Goal: Task Accomplishment & Management: Manage account settings

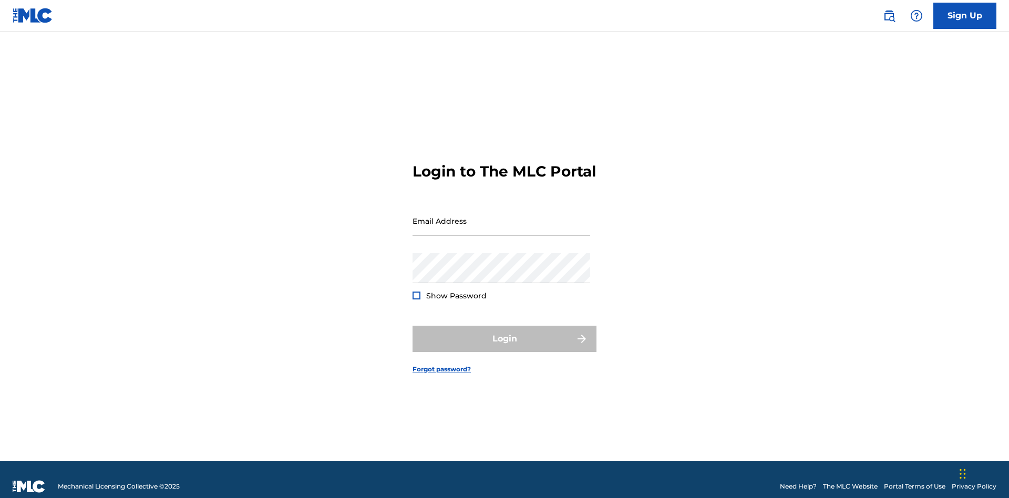
scroll to position [14, 0]
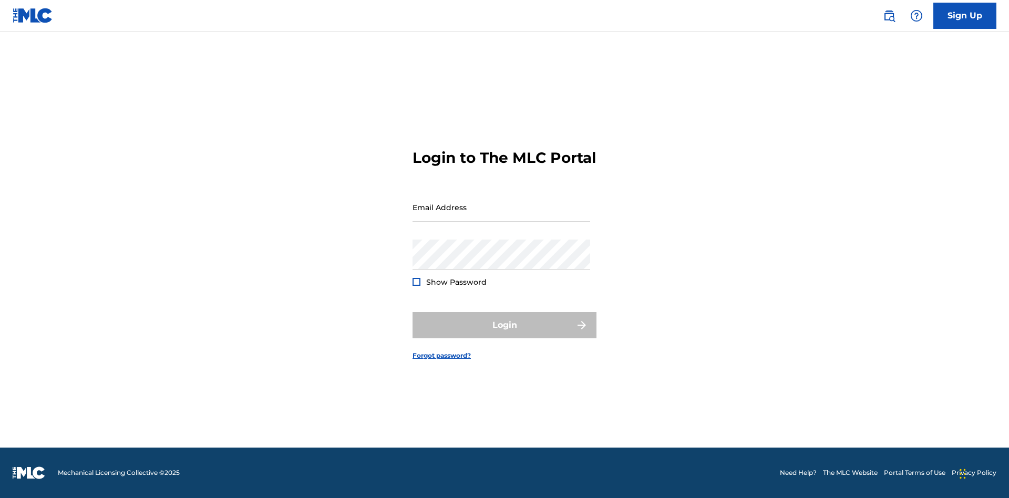
click at [501, 216] on input "Email Address" at bounding box center [501, 207] width 178 height 30
type input "[EMAIL_ADDRESS][DOMAIN_NAME]"
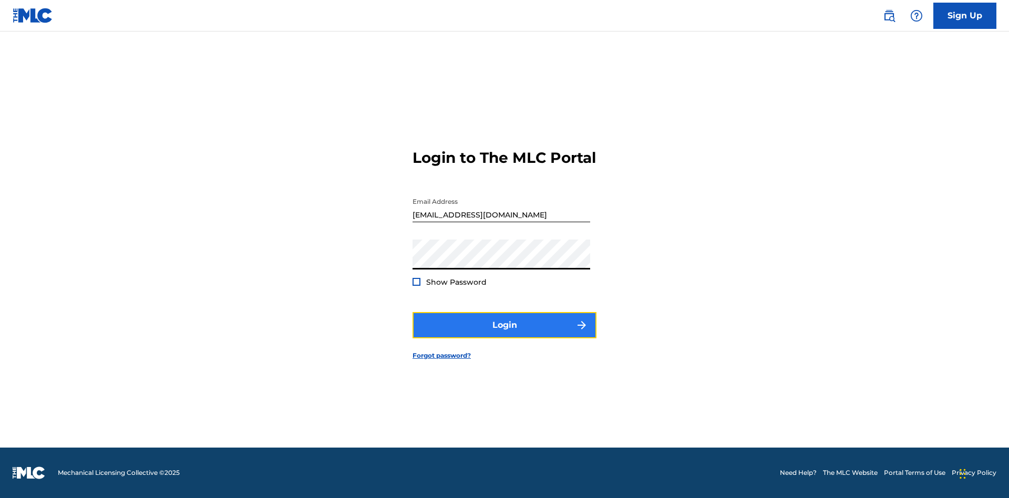
click at [504, 334] on button "Login" at bounding box center [504, 325] width 184 height 26
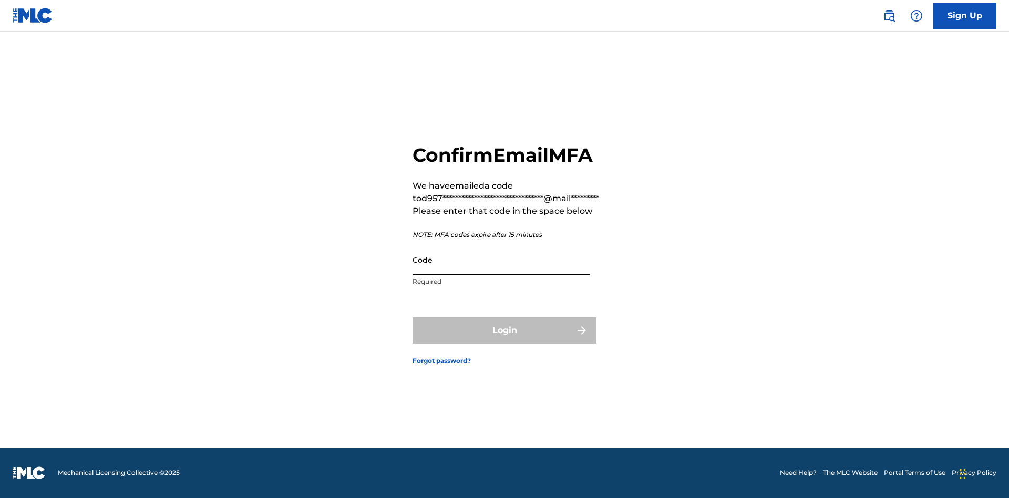
click at [501, 259] on input "Code" at bounding box center [501, 260] width 178 height 30
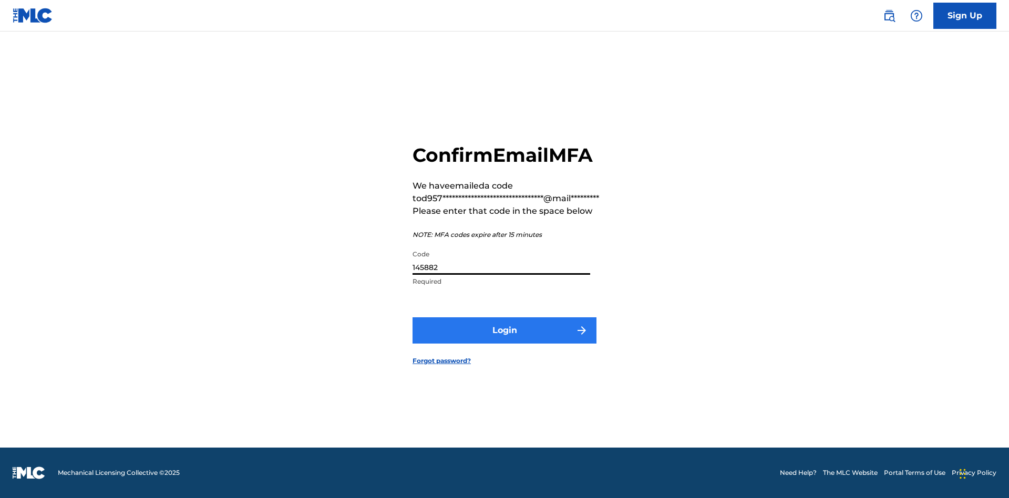
type input "145882"
click at [504, 330] on button "Login" at bounding box center [504, 330] width 184 height 26
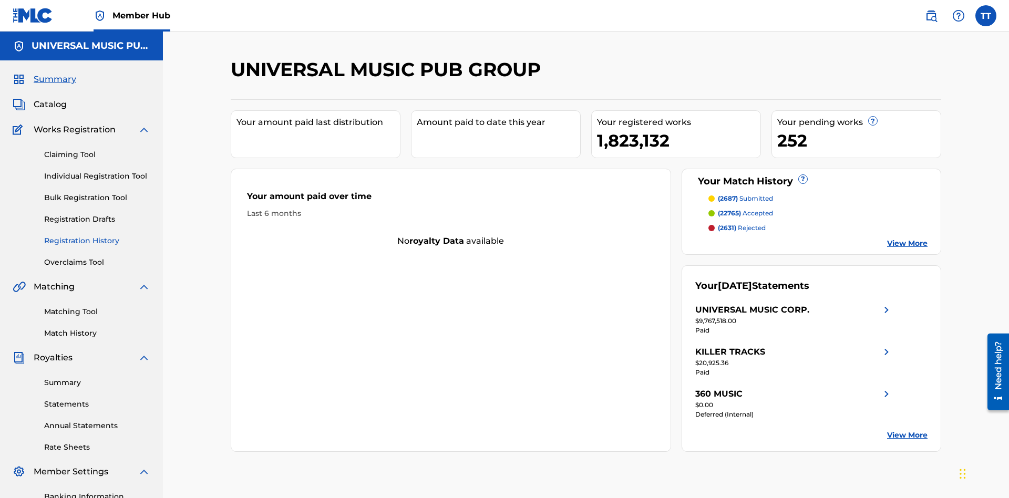
click at [97, 235] on link "Registration History" at bounding box center [97, 240] width 106 height 11
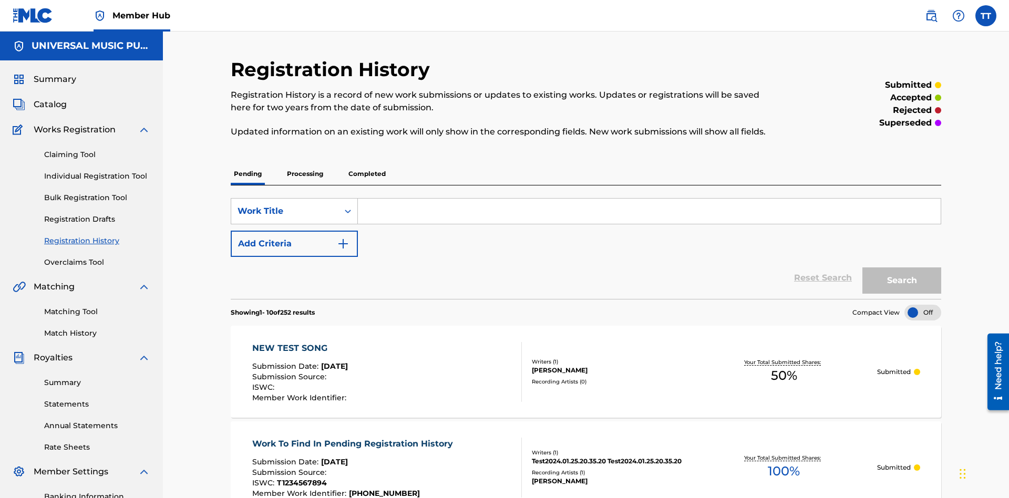
click at [305, 163] on p "Processing" at bounding box center [305, 174] width 43 height 22
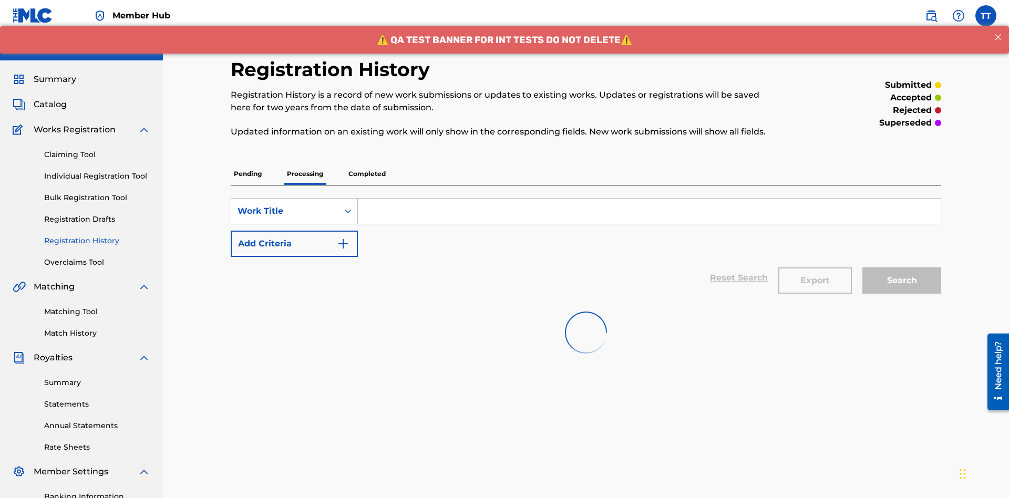
scroll to position [142, 0]
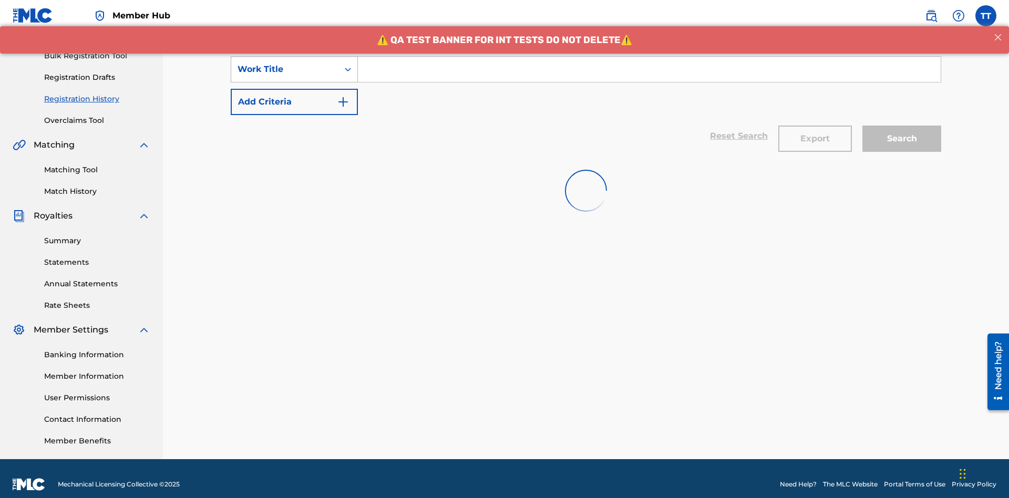
click at [285, 69] on div "Work Title" at bounding box center [284, 69] width 95 height 13
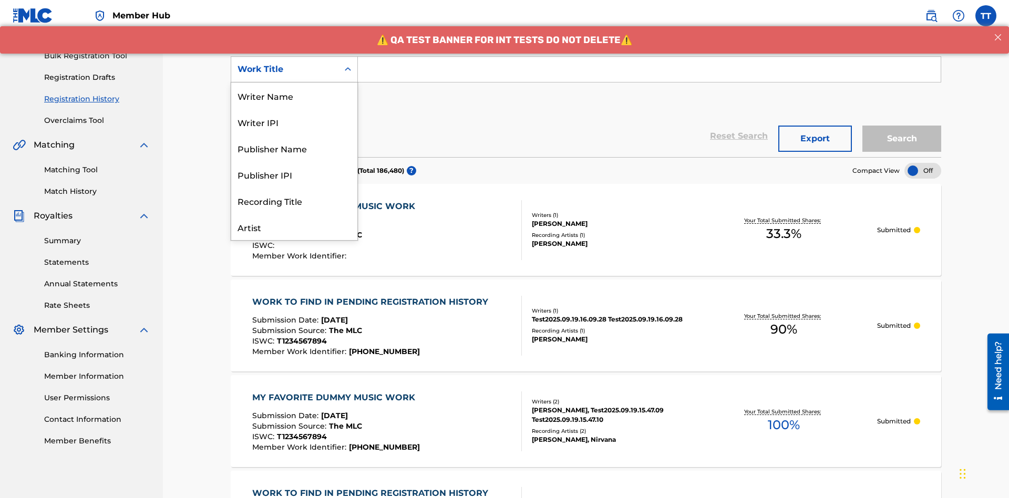
scroll to position [53, 0]
click at [294, 201] on div "ISRC" at bounding box center [294, 201] width 126 height 26
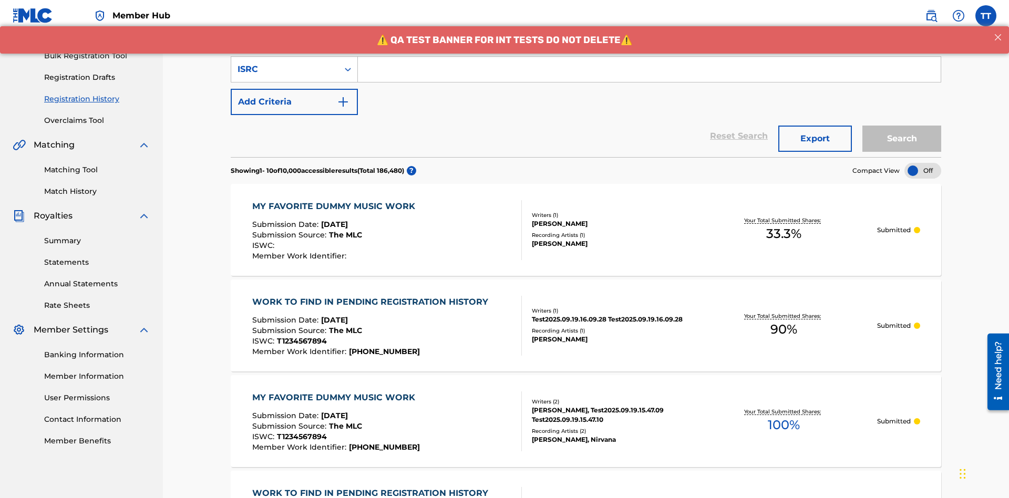
click at [649, 76] on input "Search Form" at bounding box center [649, 69] width 583 height 25
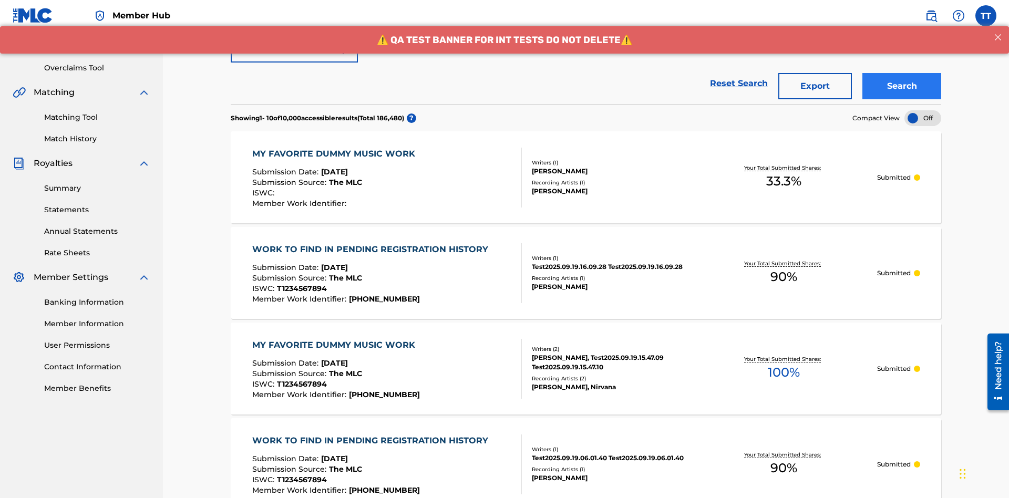
type input "AA3123123123"
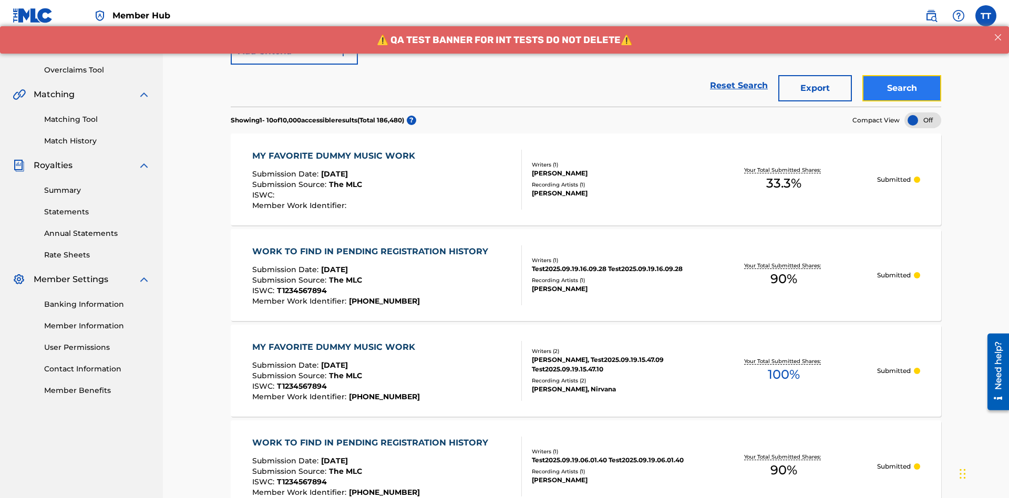
click at [901, 76] on button "Search" at bounding box center [901, 88] width 79 height 26
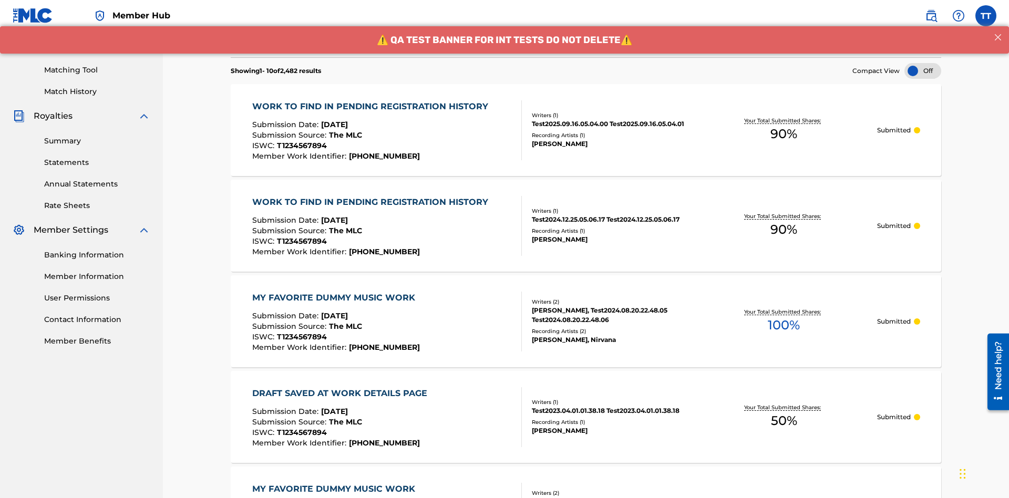
click at [815, 52] on button "Export" at bounding box center [815, 39] width 74 height 26
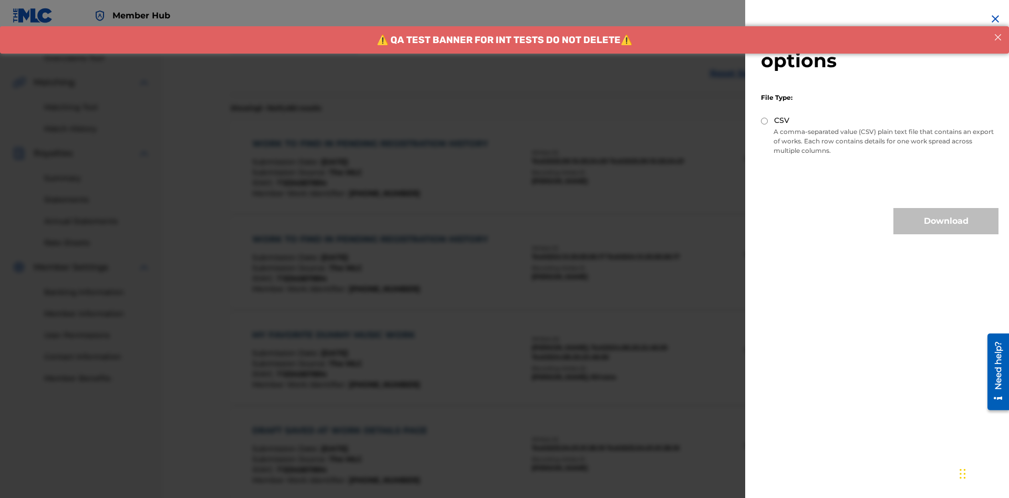
click at [764, 121] on input "CSV" at bounding box center [764, 121] width 7 height 7
radio input "true"
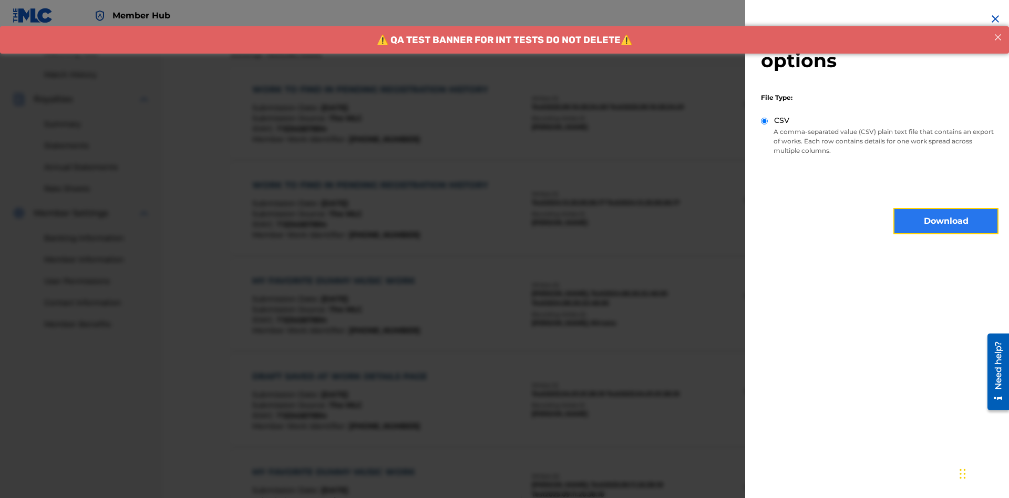
click at [946, 221] on button "Download" at bounding box center [945, 221] width 105 height 26
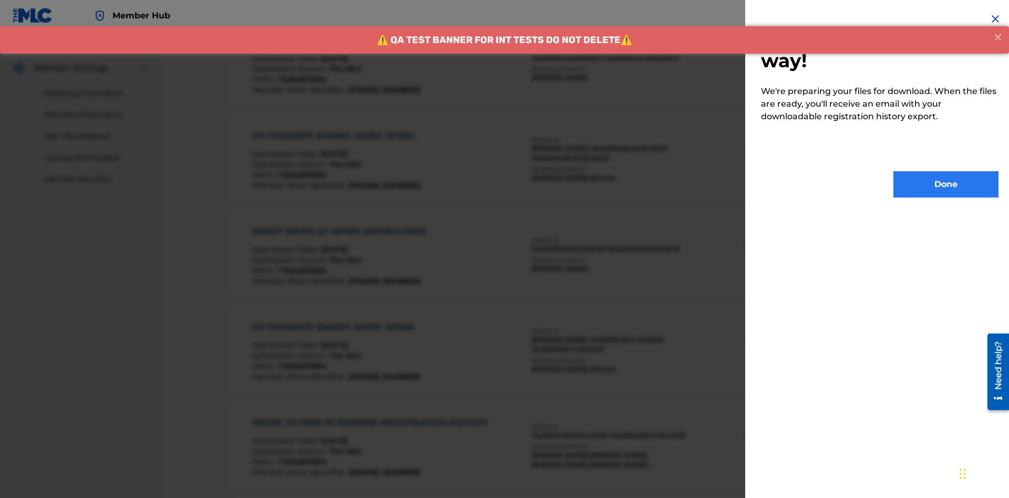
click at [946, 184] on button "Done" at bounding box center [945, 184] width 105 height 26
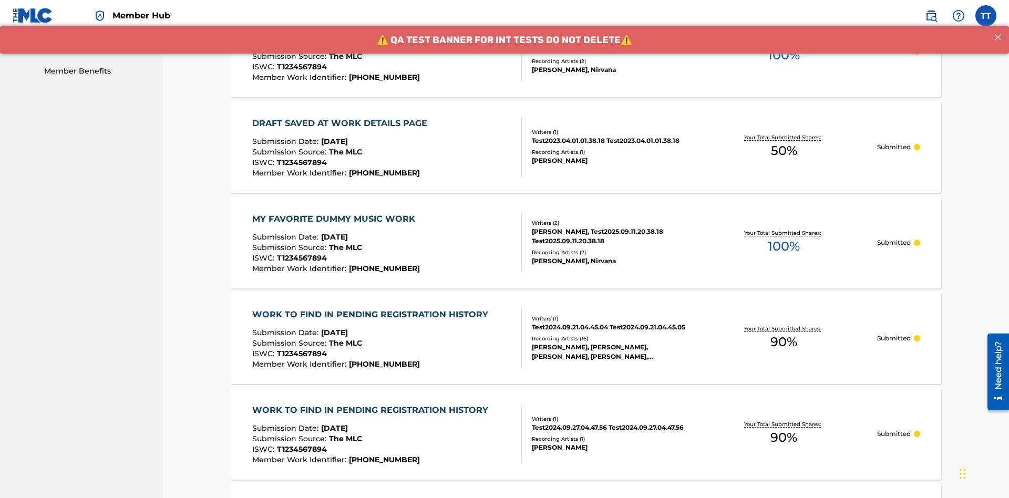
scroll to position [278, 0]
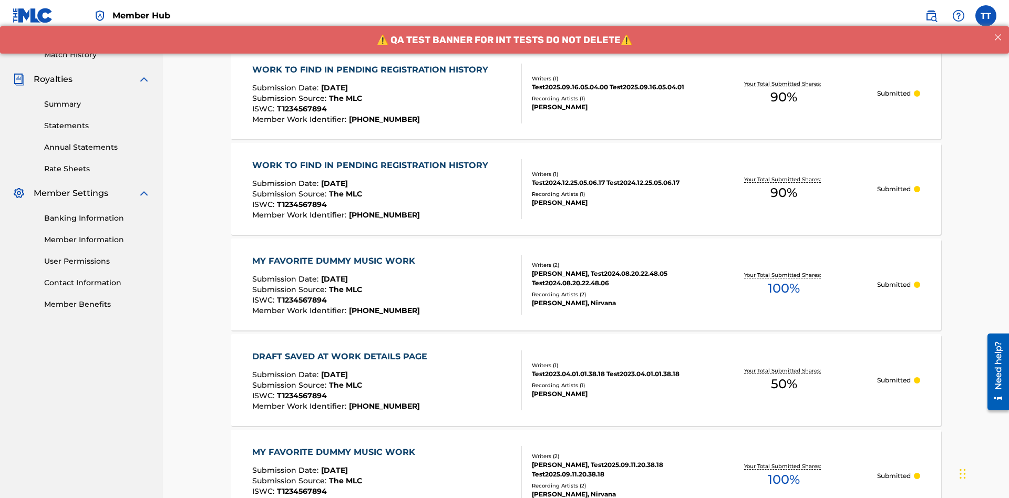
click at [371, 69] on div "WORK TO FIND IN PENDING REGISTRATION HISTORY" at bounding box center [372, 70] width 241 height 13
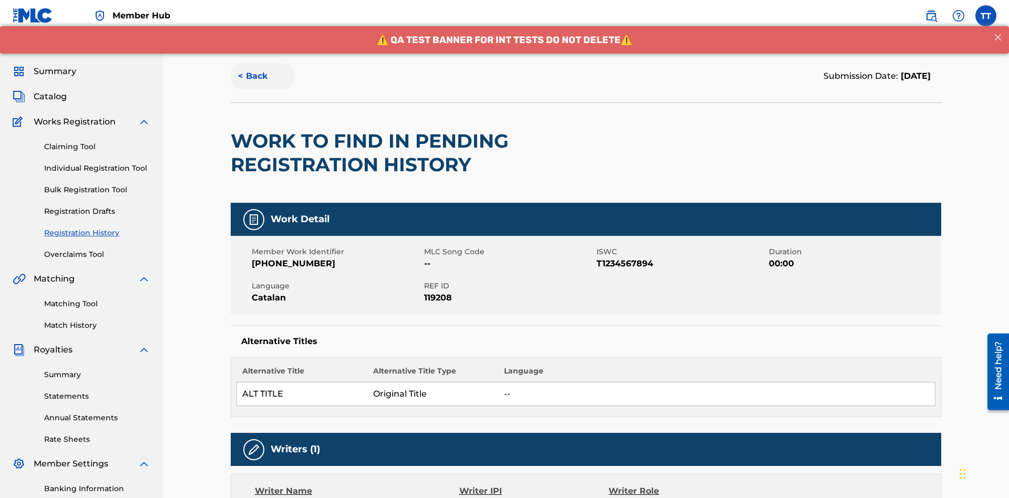
click at [262, 76] on button "< Back" at bounding box center [262, 76] width 63 height 26
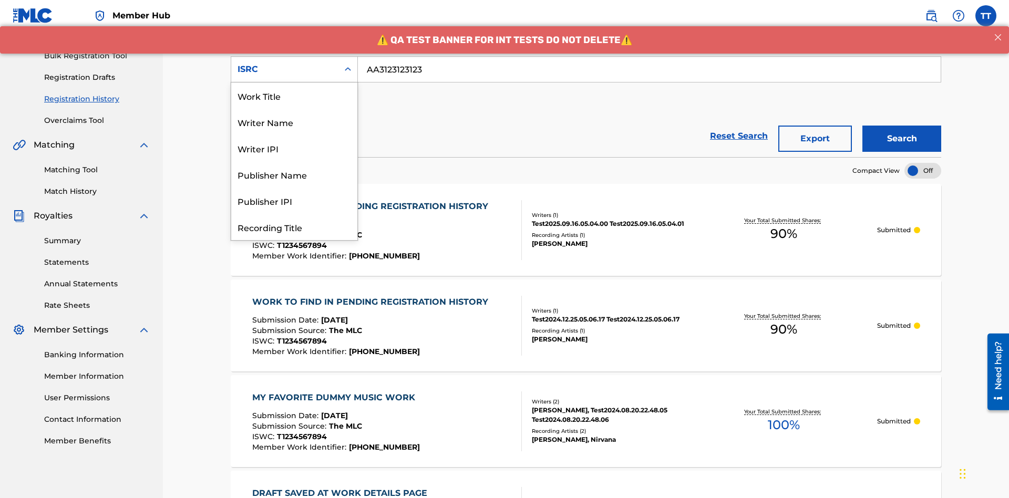
scroll to position [53, 0]
click at [294, 174] on div "Recording Title" at bounding box center [294, 174] width 126 height 26
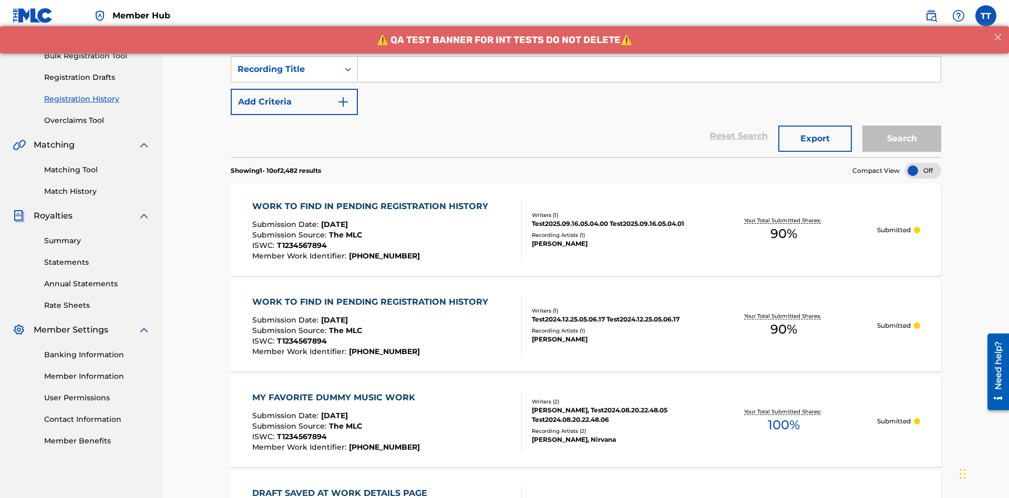
click at [649, 76] on input "Search Form" at bounding box center [649, 69] width 583 height 25
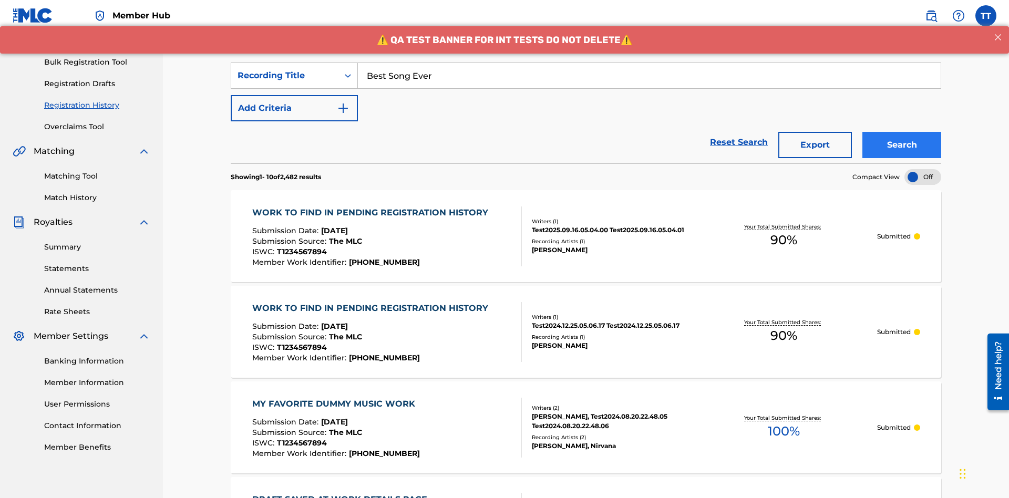
type input "Best Song Ever"
click at [901, 132] on button "Search" at bounding box center [901, 145] width 79 height 26
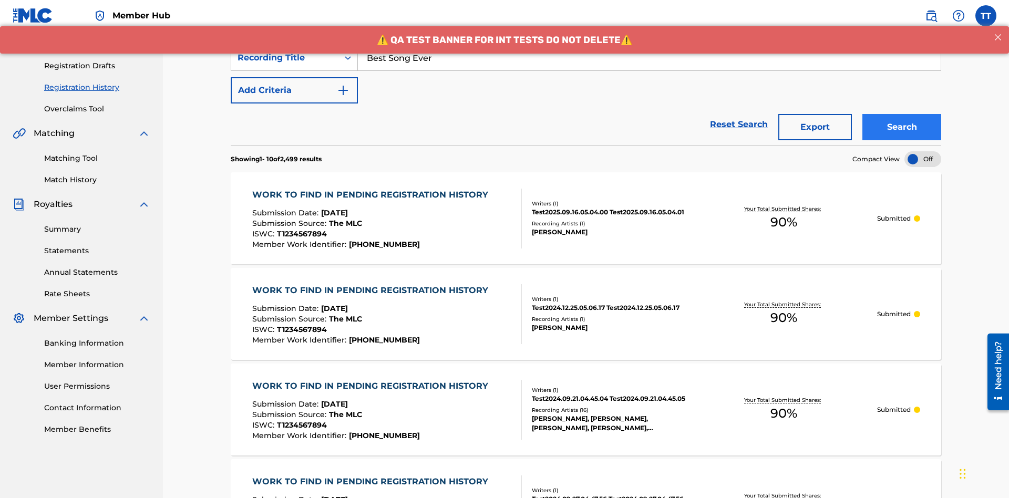
scroll to position [204, 0]
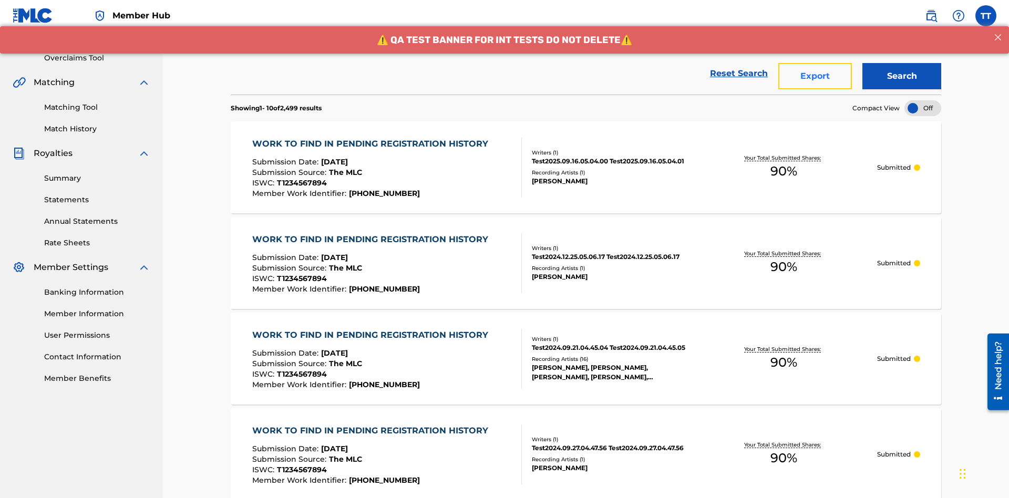
click at [815, 76] on button "Export" at bounding box center [815, 76] width 74 height 26
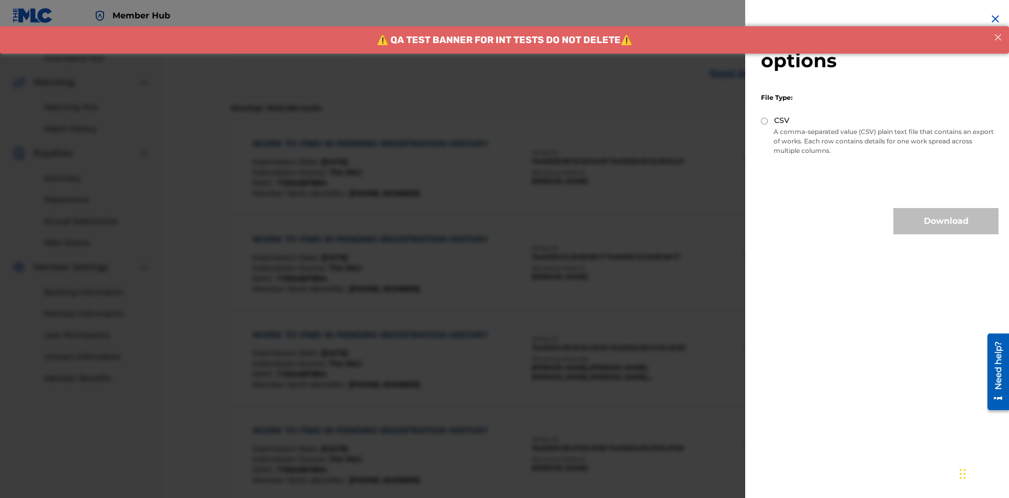
click at [764, 121] on input "CSV" at bounding box center [764, 121] width 7 height 7
radio input "true"
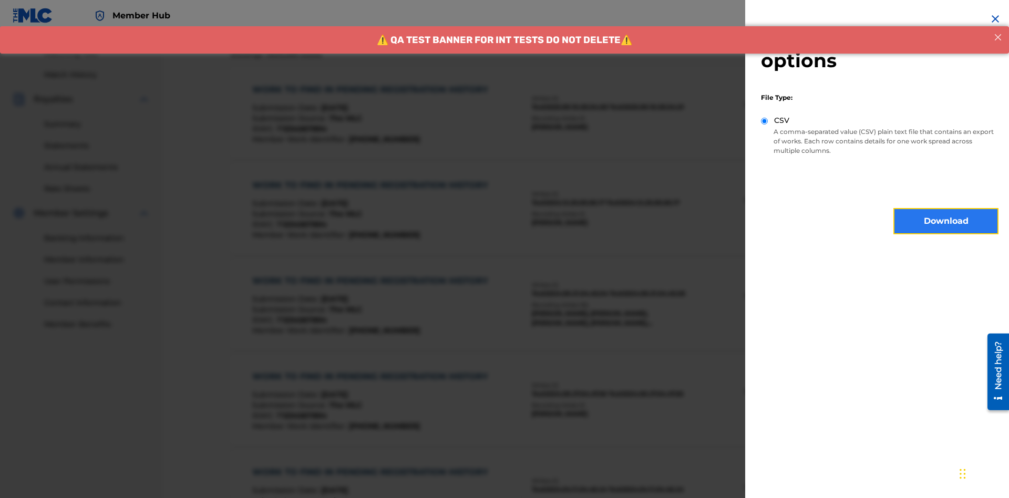
click at [946, 221] on button "Download" at bounding box center [945, 221] width 105 height 26
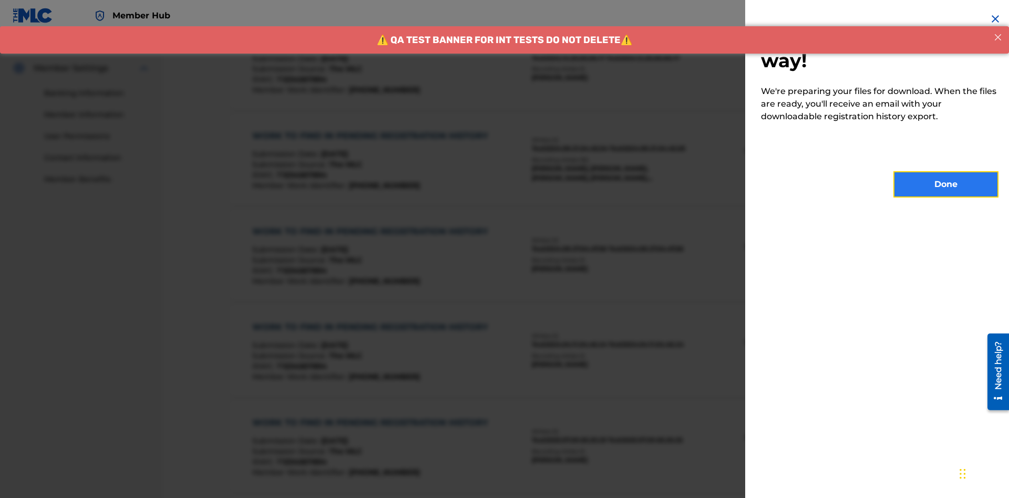
click at [946, 184] on button "Done" at bounding box center [945, 184] width 105 height 26
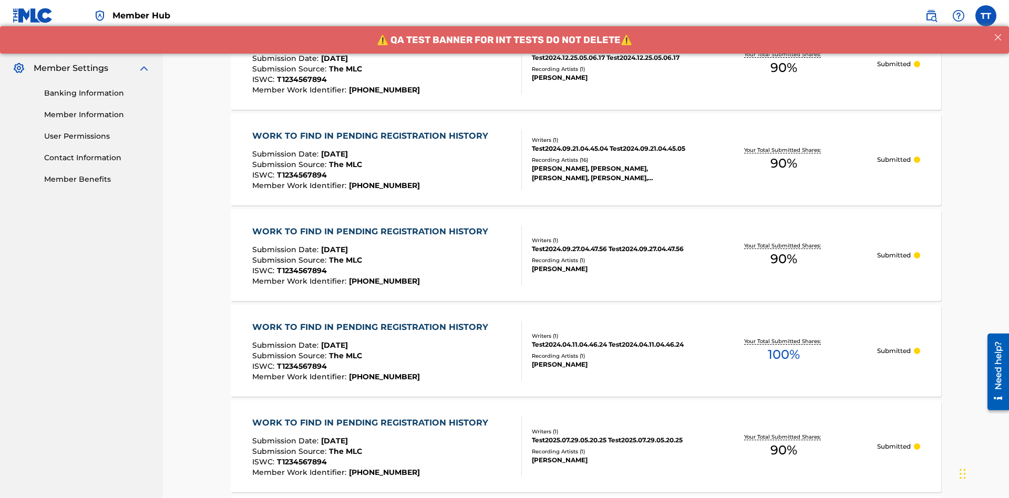
scroll to position [512, 0]
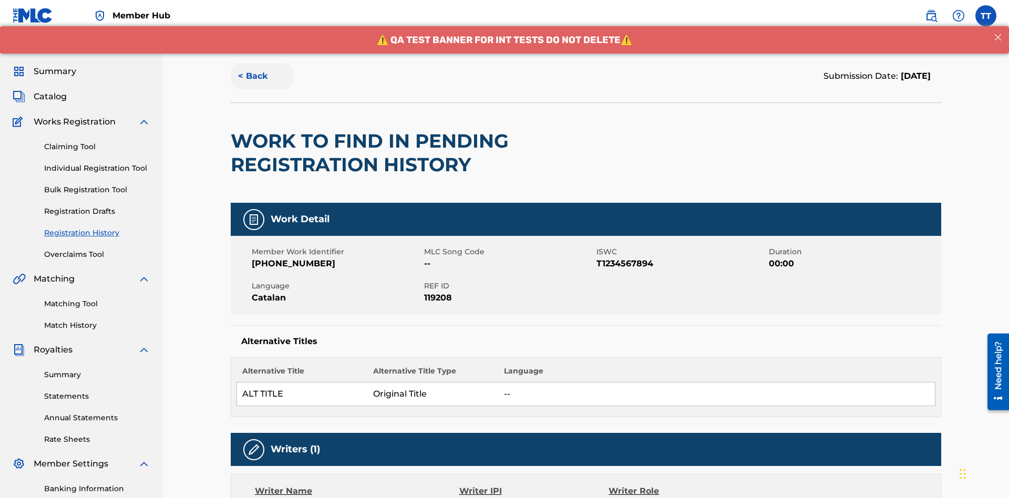
click at [262, 76] on button "< Back" at bounding box center [262, 76] width 63 height 26
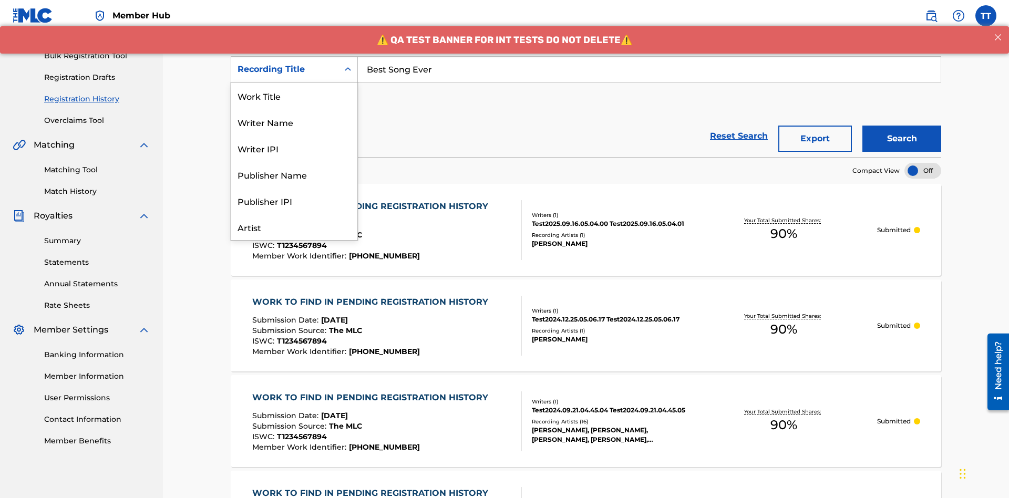
scroll to position [53, 0]
click at [294, 56] on div "Work Title" at bounding box center [294, 43] width 126 height 26
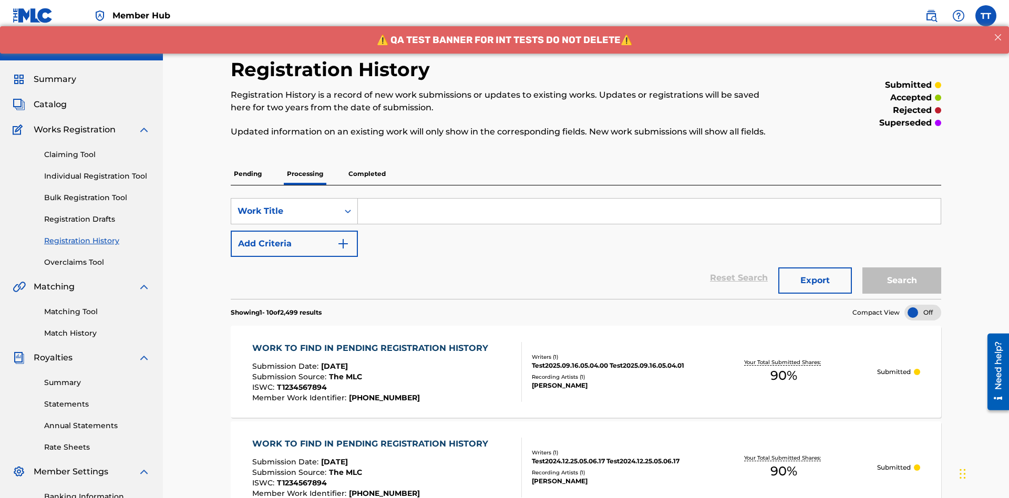
scroll to position [136, 0]
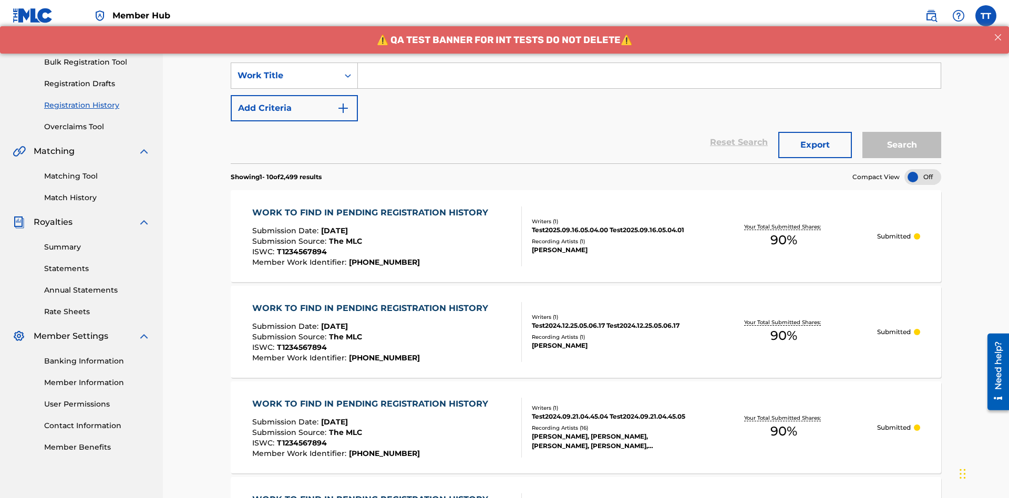
click at [649, 76] on input "Search Form" at bounding box center [649, 75] width 583 height 25
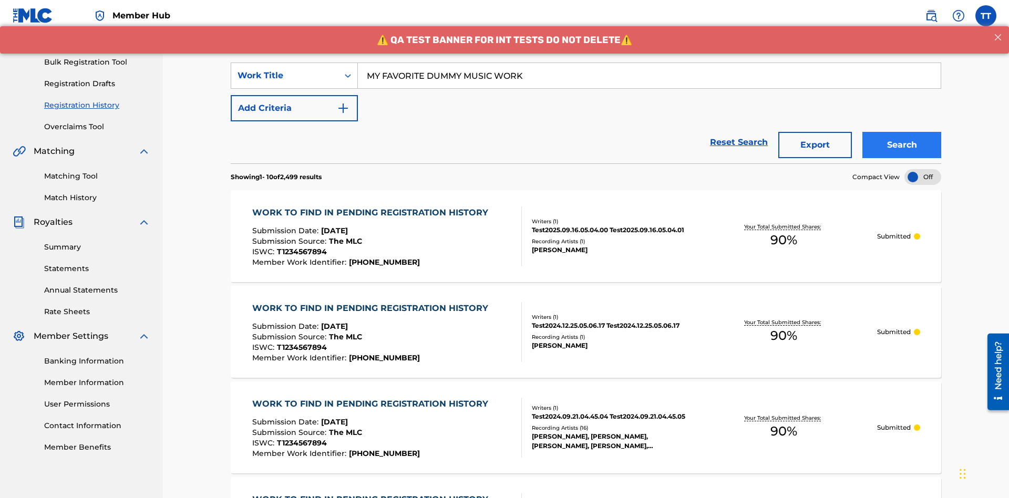
type input "MY FAVORITE DUMMY MUSIC WORK"
click at [901, 132] on button "Search" at bounding box center [901, 145] width 79 height 26
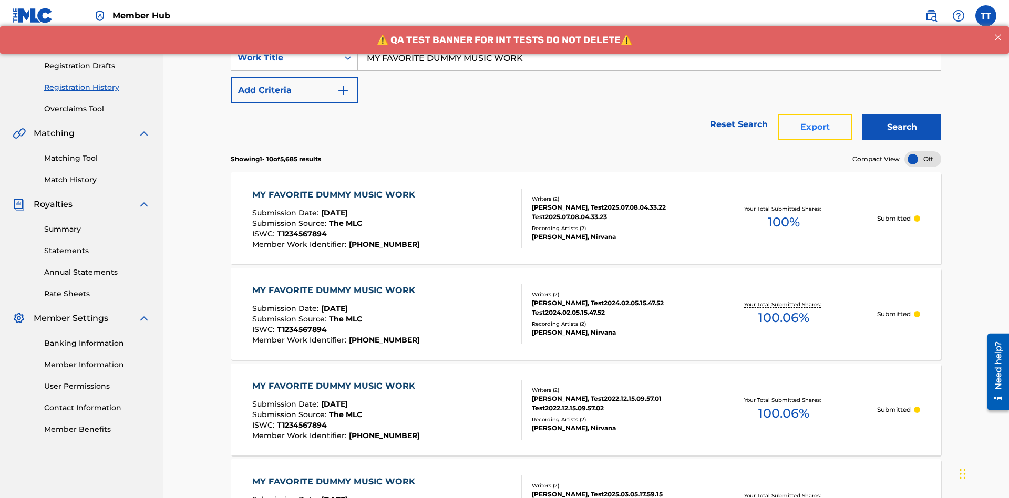
click at [815, 114] on button "Export" at bounding box center [815, 127] width 74 height 26
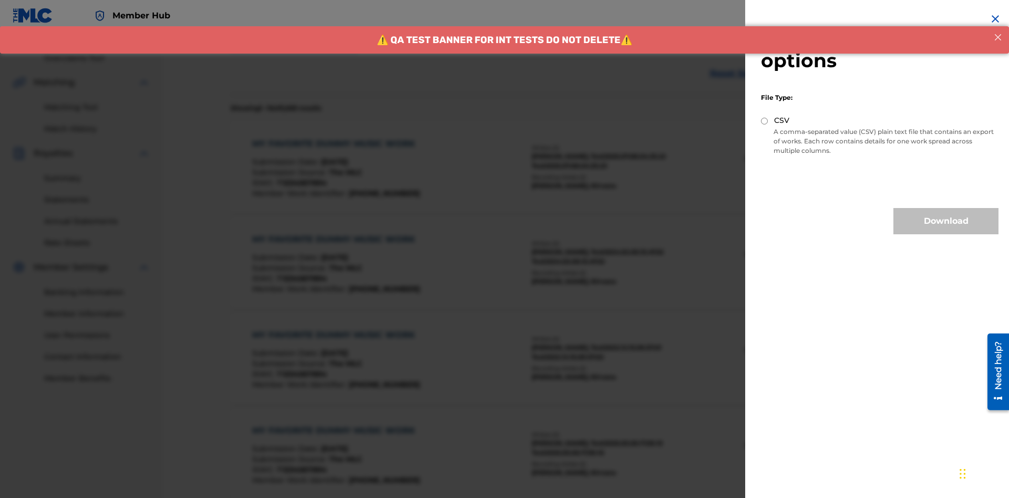
click at [764, 121] on input "CSV" at bounding box center [764, 121] width 7 height 7
radio input "true"
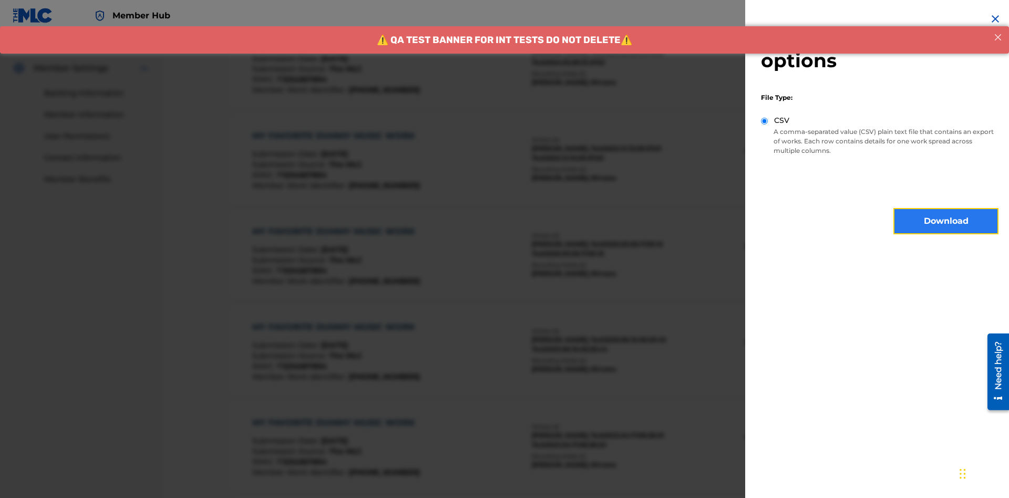
click at [946, 221] on button "Download" at bounding box center [945, 221] width 105 height 26
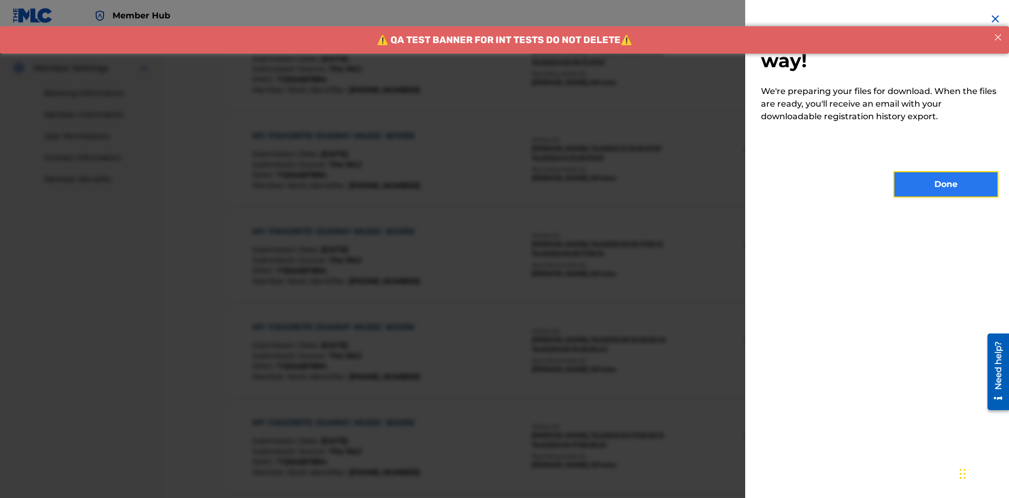
click at [946, 184] on button "Done" at bounding box center [945, 184] width 105 height 26
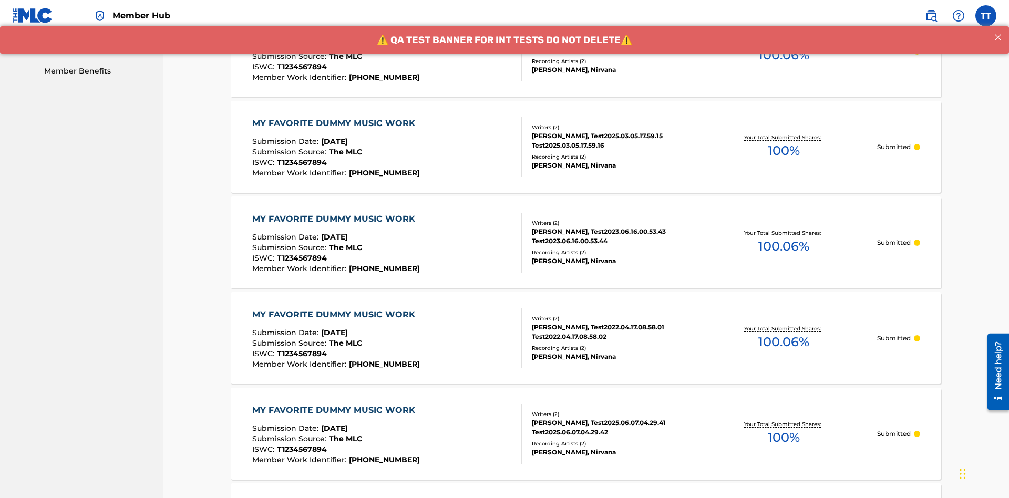
scroll to position [278, 0]
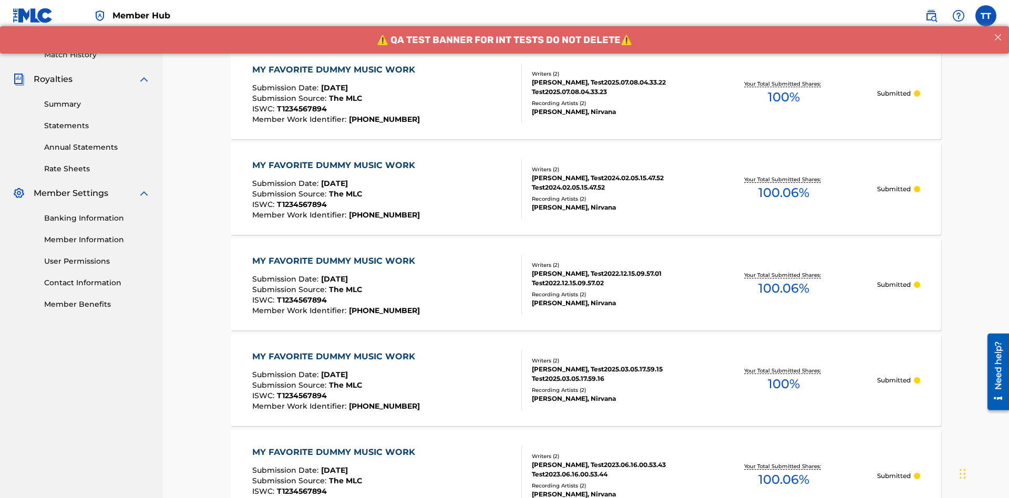
click at [335, 69] on div "MY FAVORITE DUMMY MUSIC WORK" at bounding box center [336, 70] width 168 height 13
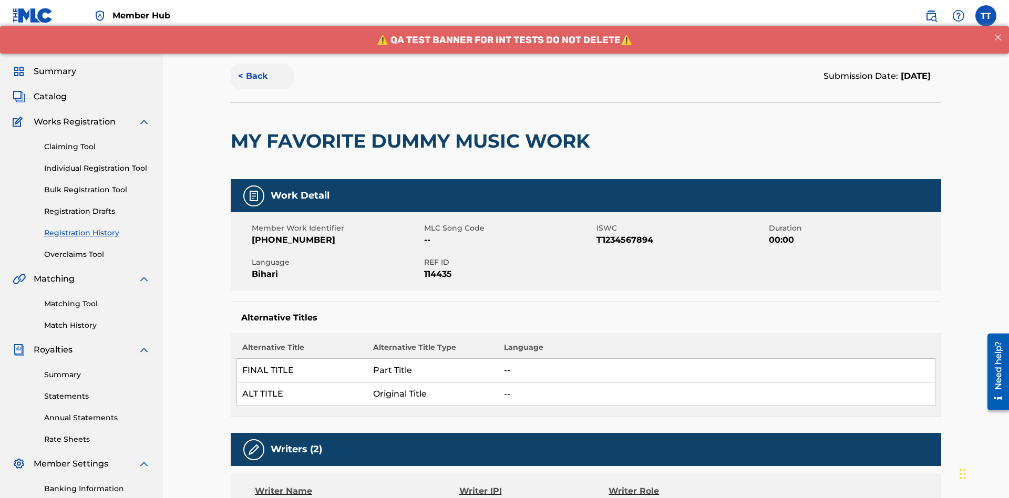
click at [262, 76] on button "< Back" at bounding box center [262, 76] width 63 height 26
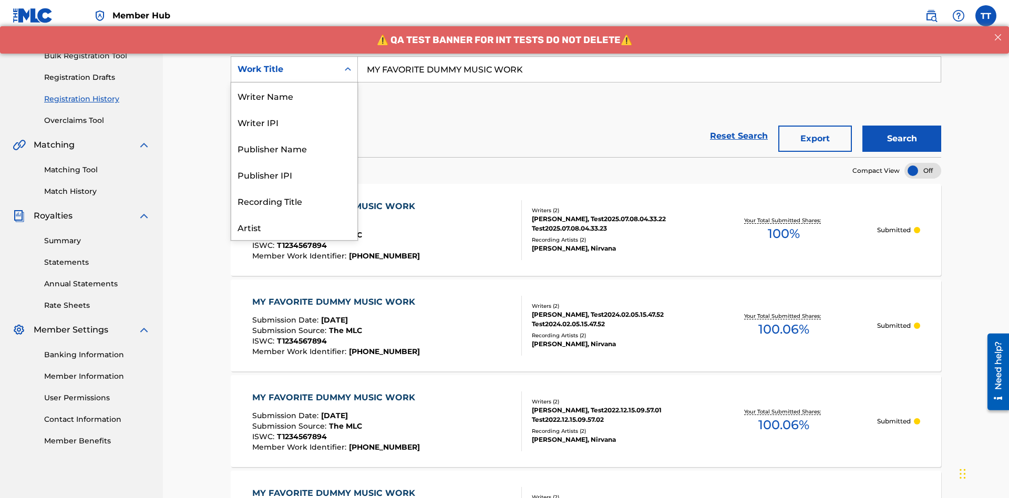
scroll to position [53, 0]
click at [294, 56] on div "Writer Name" at bounding box center [294, 43] width 126 height 26
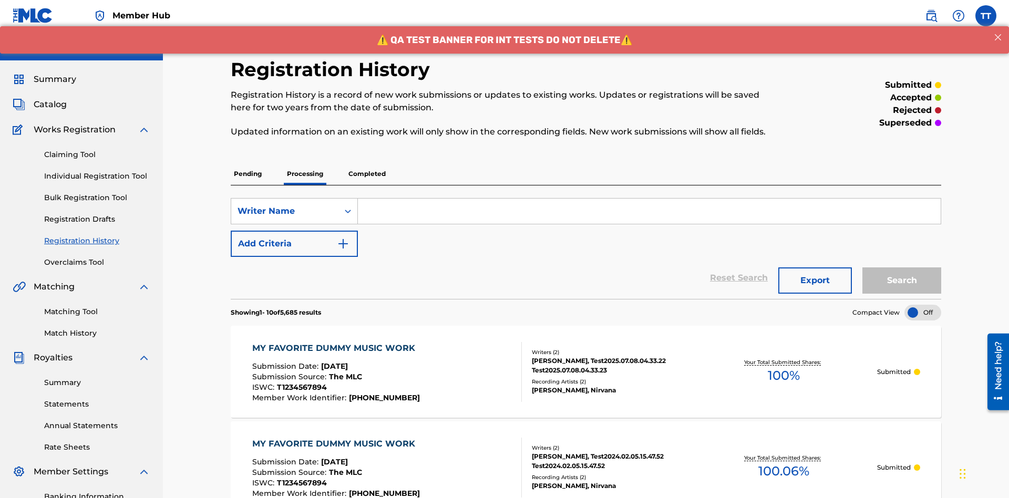
click at [649, 199] on input "Search Form" at bounding box center [649, 211] width 583 height 25
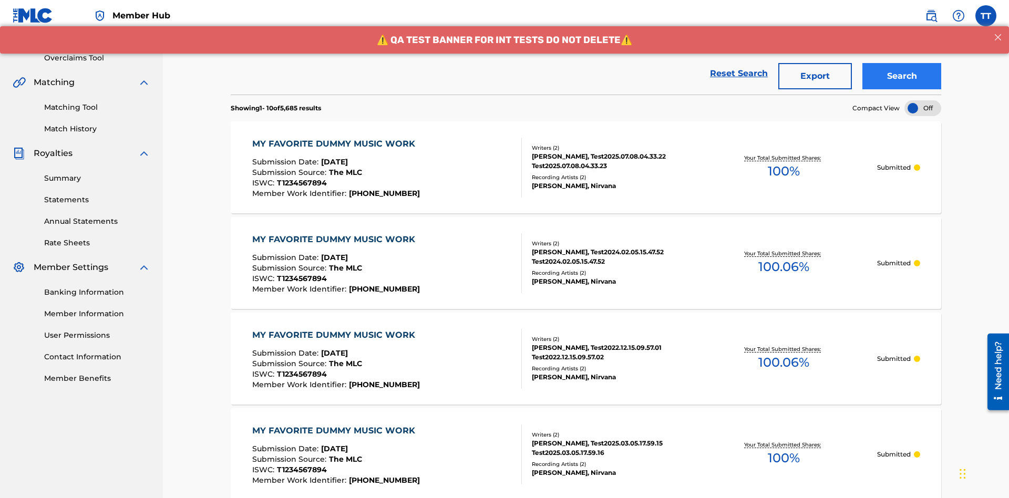
type input "[PERSON_NAME]"
click at [901, 76] on button "Search" at bounding box center [901, 76] width 79 height 26
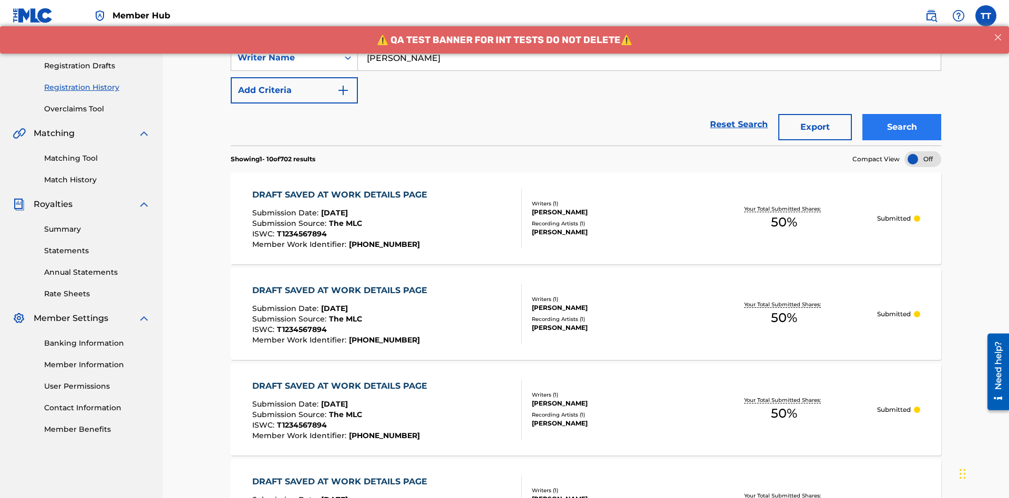
scroll to position [204, 0]
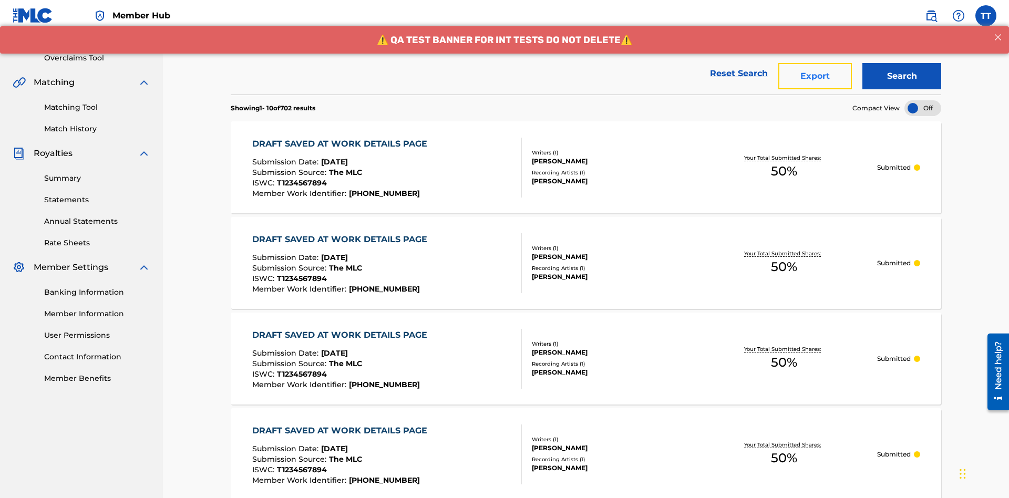
click at [815, 76] on button "Export" at bounding box center [815, 76] width 74 height 26
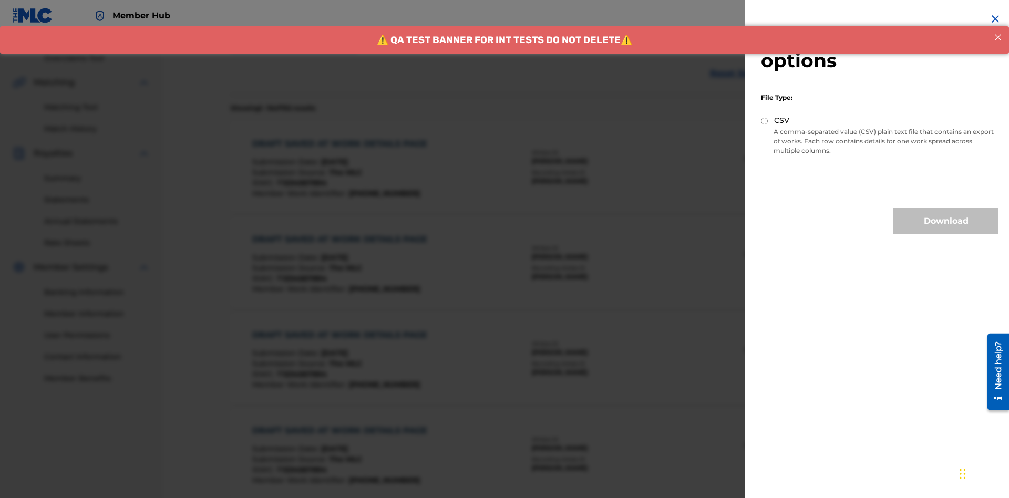
click at [764, 121] on input "CSV" at bounding box center [764, 121] width 7 height 7
radio input "true"
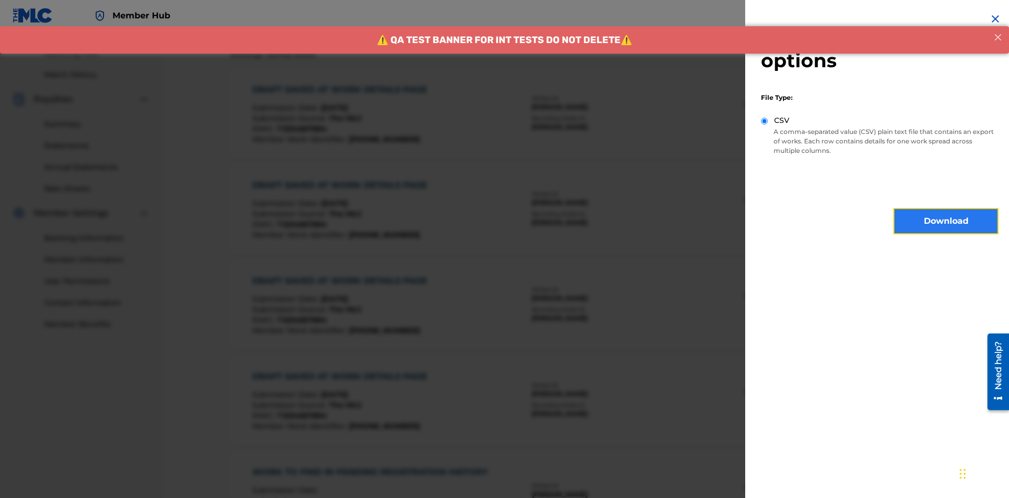
click at [946, 221] on button "Download" at bounding box center [945, 221] width 105 height 26
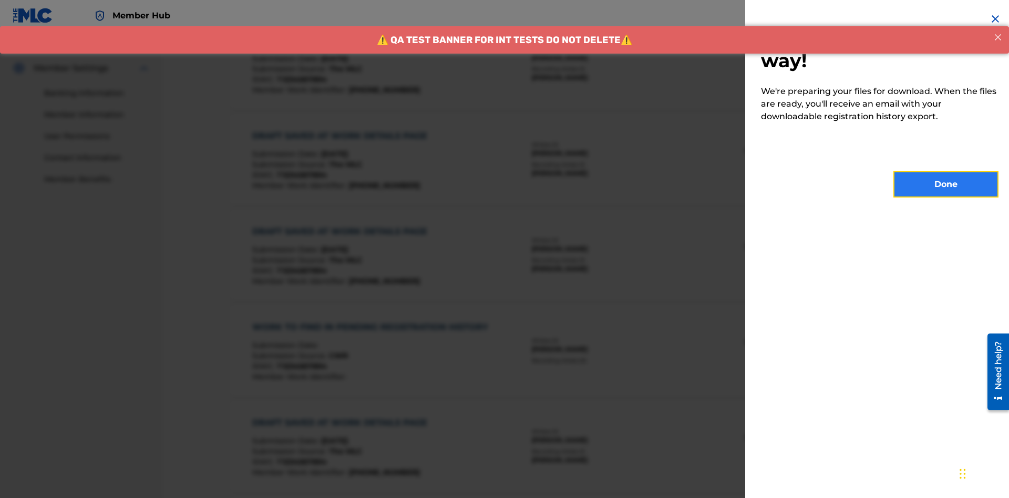
click at [946, 184] on button "Done" at bounding box center [945, 184] width 105 height 26
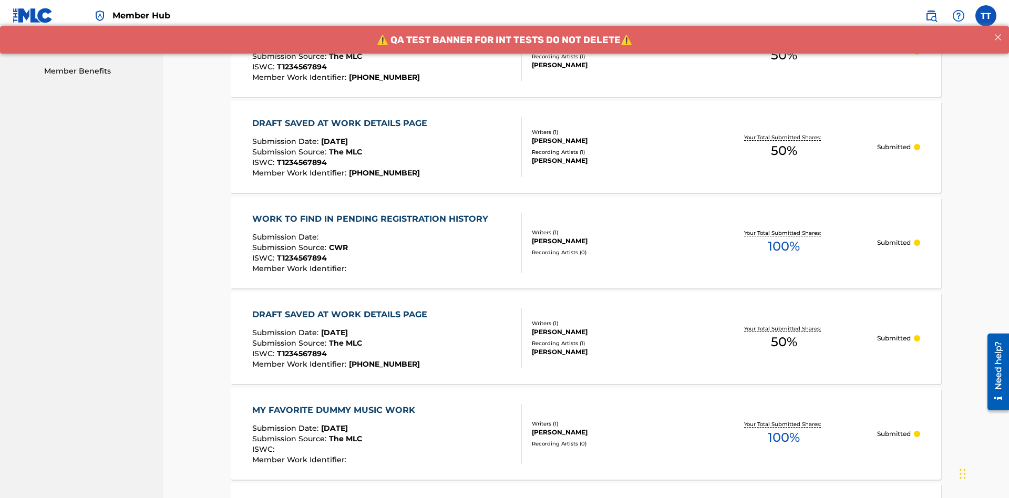
scroll to position [278, 0]
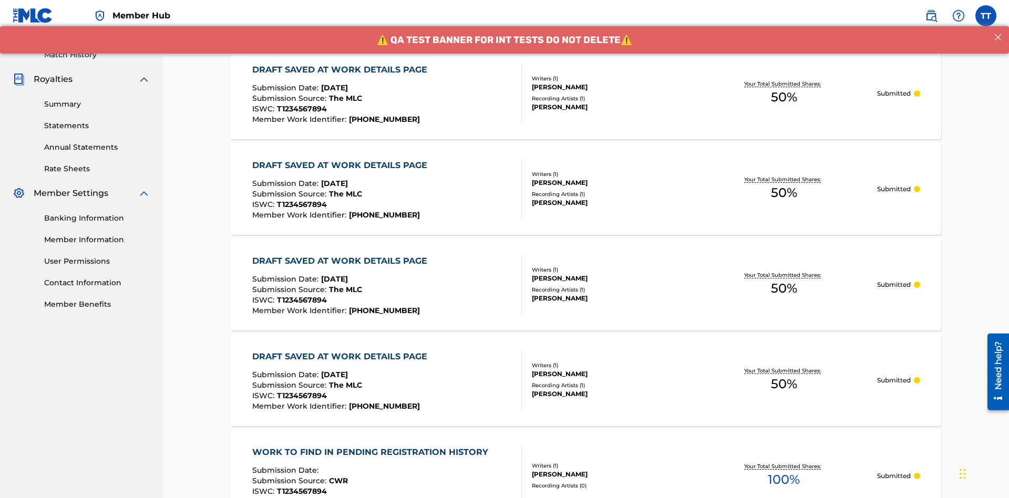
click at [341, 69] on div "DRAFT SAVED AT WORK DETAILS PAGE" at bounding box center [342, 70] width 180 height 13
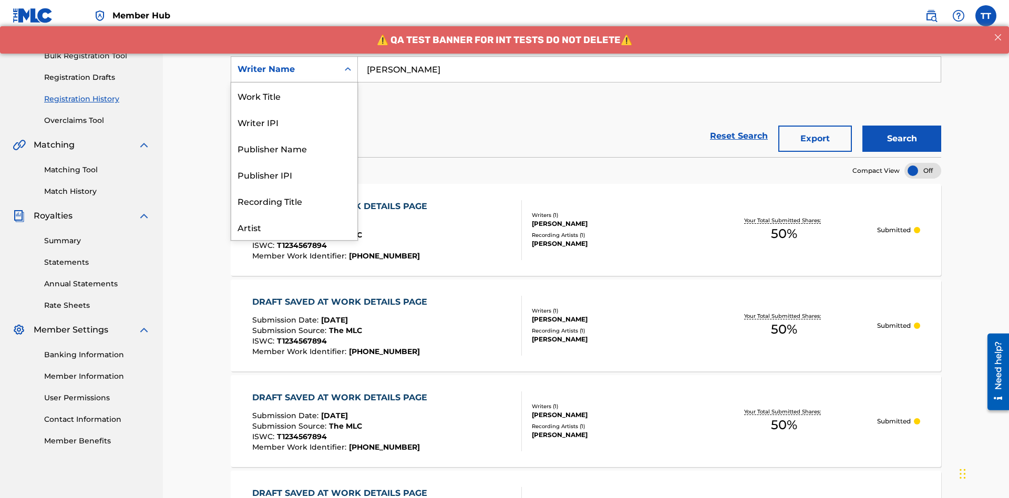
scroll to position [53, 0]
click at [294, 82] on div "Writer IPI" at bounding box center [294, 69] width 126 height 26
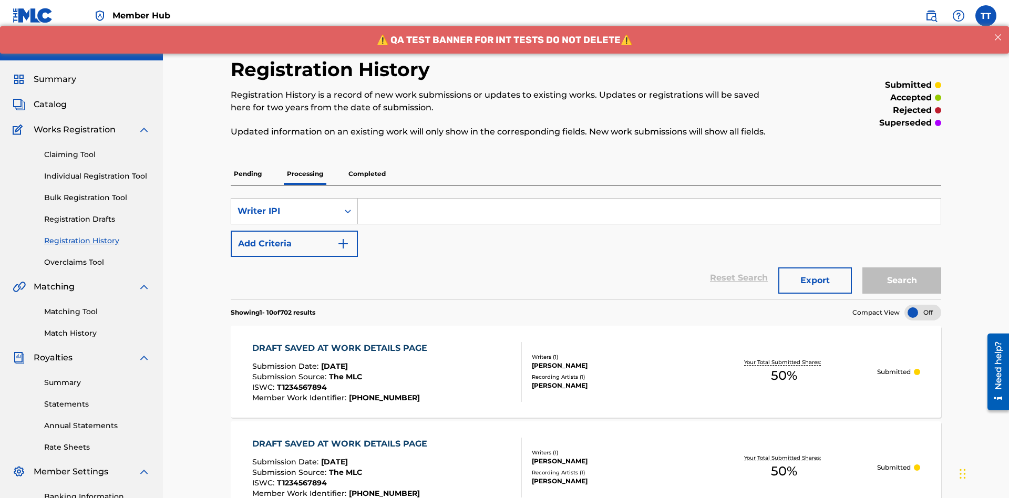
click at [649, 199] on input "Search Form" at bounding box center [649, 211] width 583 height 25
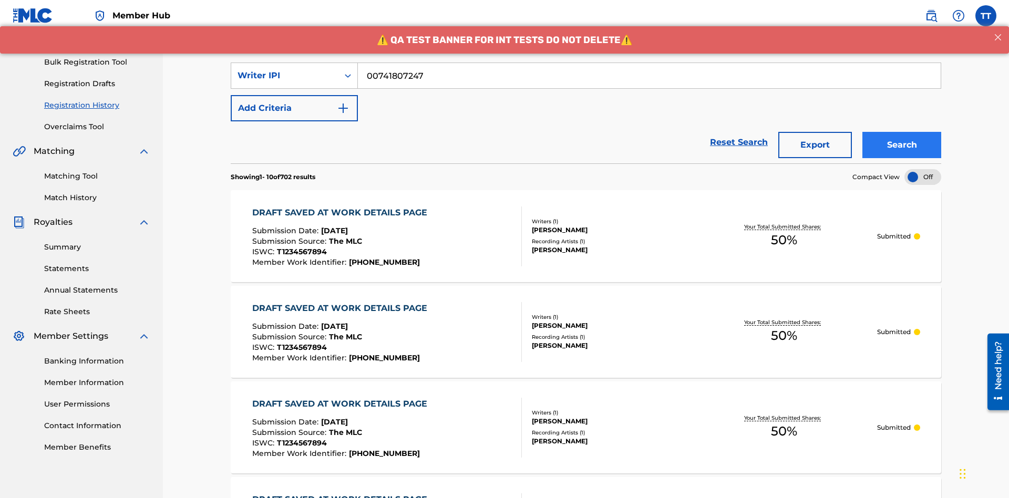
type input "00741807247"
click at [901, 132] on button "Search" at bounding box center [901, 145] width 79 height 26
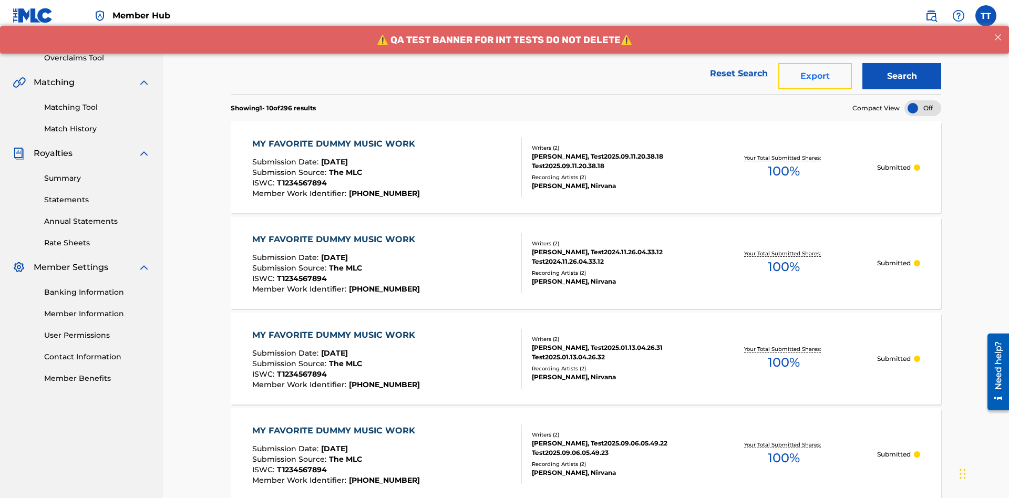
click at [815, 76] on button "Export" at bounding box center [815, 76] width 74 height 26
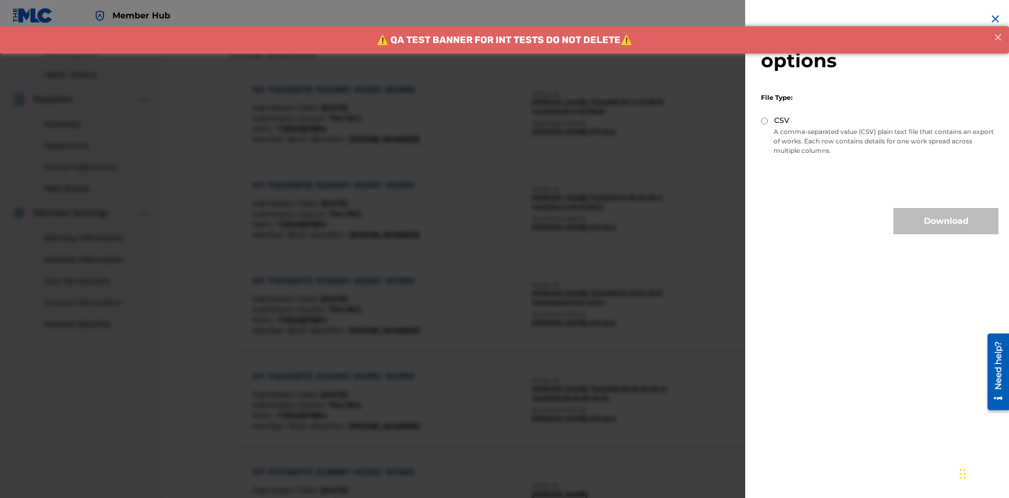
click at [764, 121] on input "CSV" at bounding box center [764, 121] width 7 height 7
radio input "true"
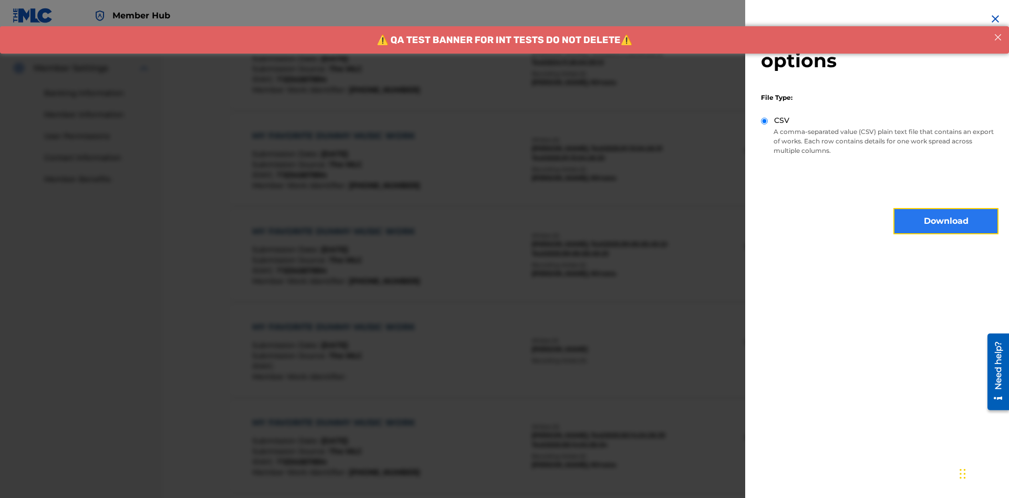
click at [946, 221] on button "Download" at bounding box center [945, 221] width 105 height 26
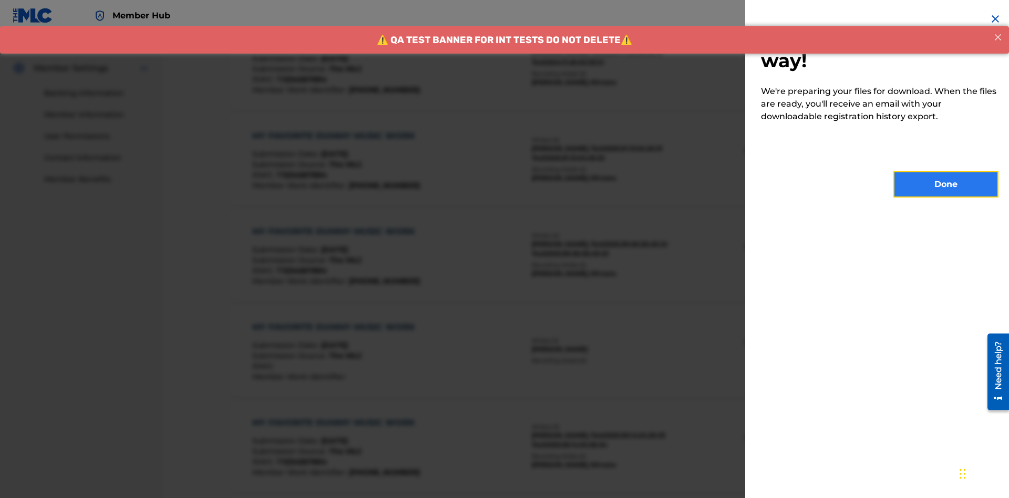
click at [946, 184] on button "Done" at bounding box center [945, 184] width 105 height 26
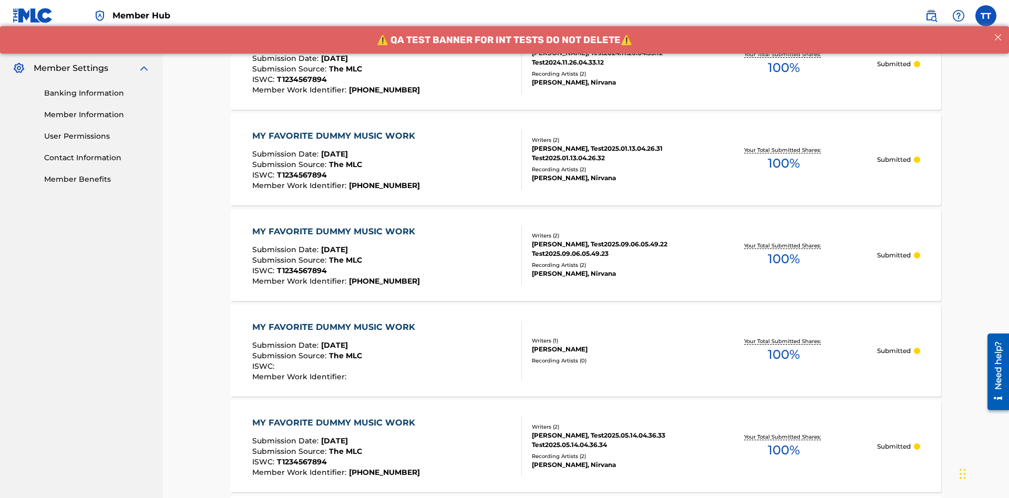
scroll to position [512, 0]
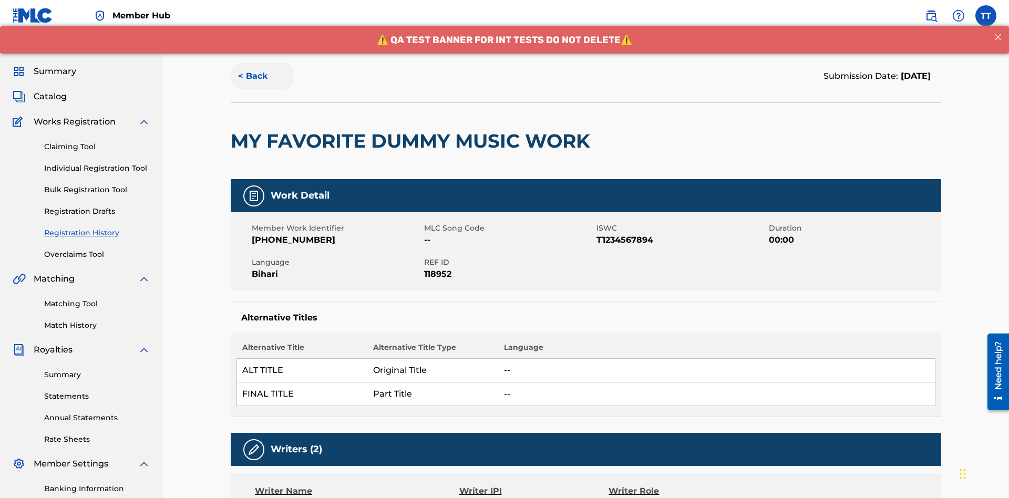
click at [262, 76] on button "< Back" at bounding box center [262, 76] width 63 height 26
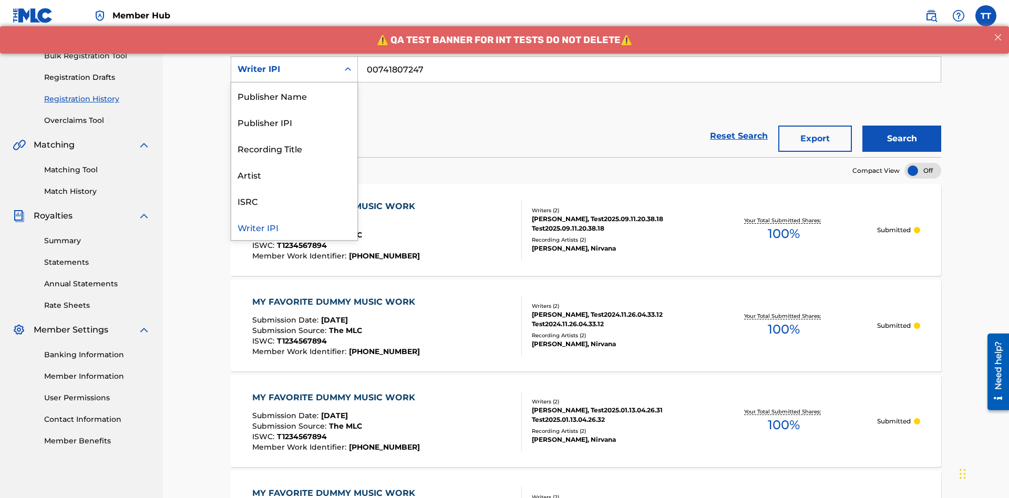
click at [294, 96] on div "Publisher Name" at bounding box center [294, 95] width 126 height 26
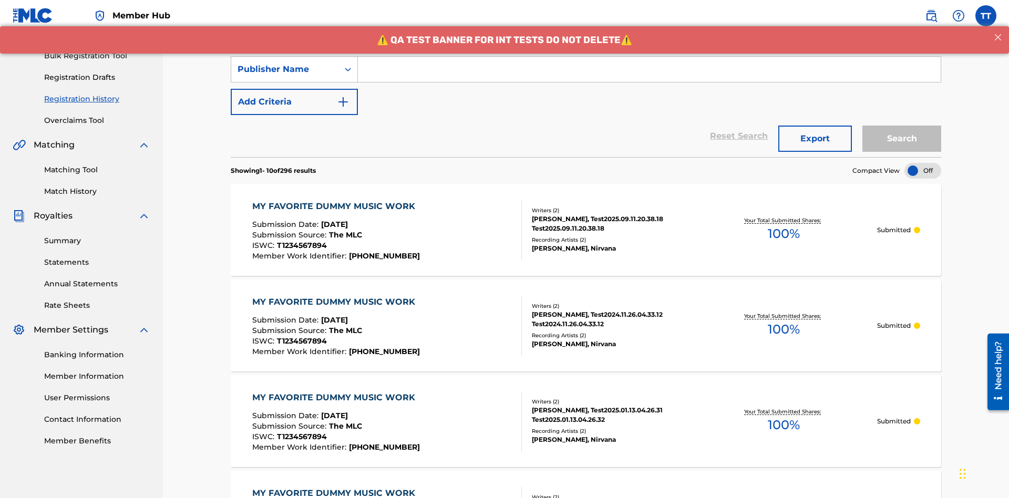
click at [649, 76] on input "Search Form" at bounding box center [649, 69] width 583 height 25
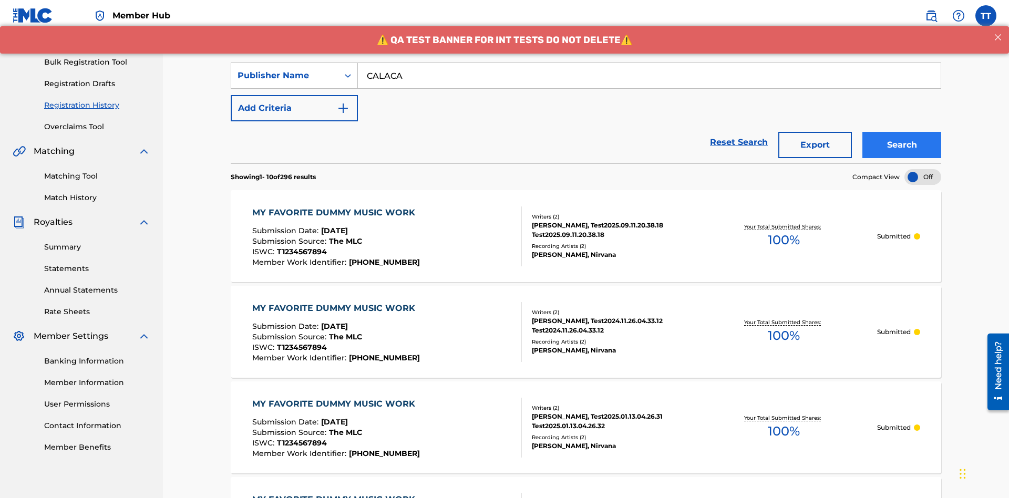
type input "CALACA"
click at [901, 132] on button "Search" at bounding box center [901, 145] width 79 height 26
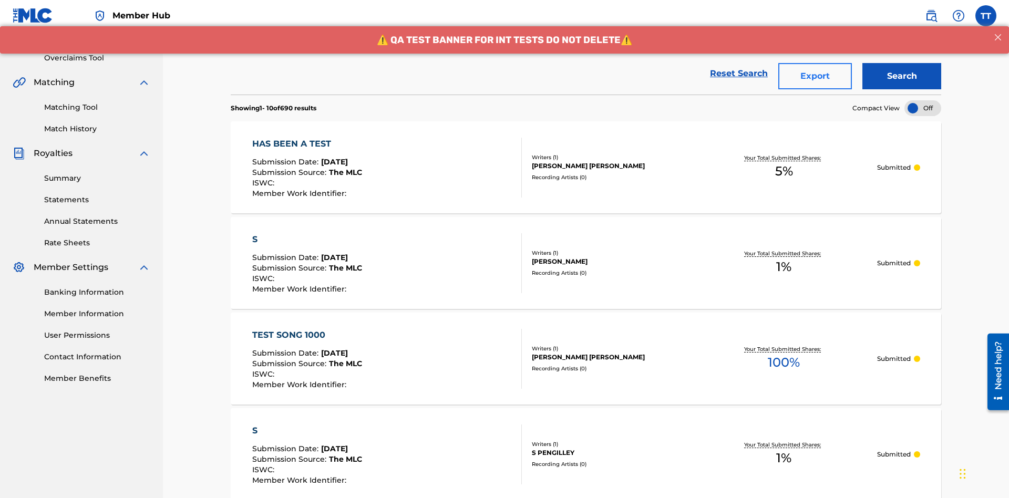
click at [815, 76] on button "Export" at bounding box center [815, 76] width 74 height 26
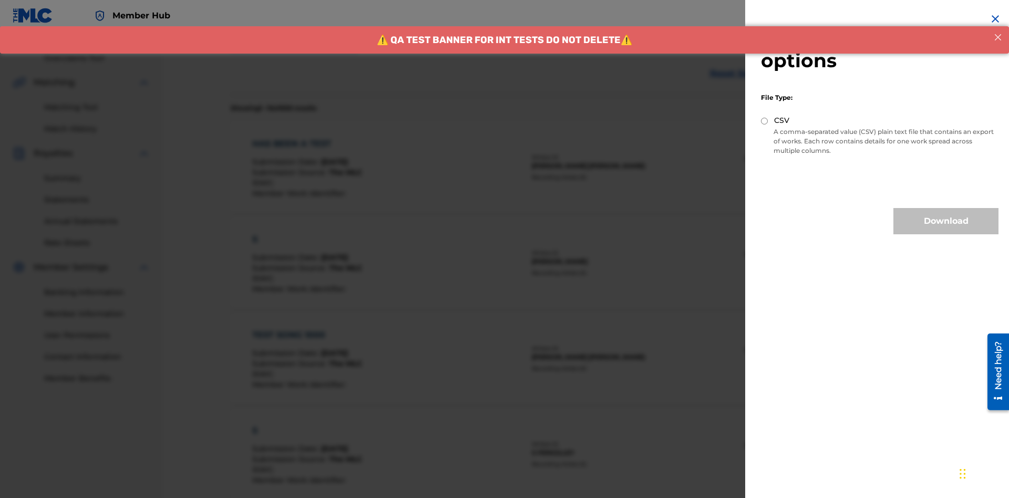
click at [764, 121] on input "CSV" at bounding box center [764, 121] width 7 height 7
radio input "true"
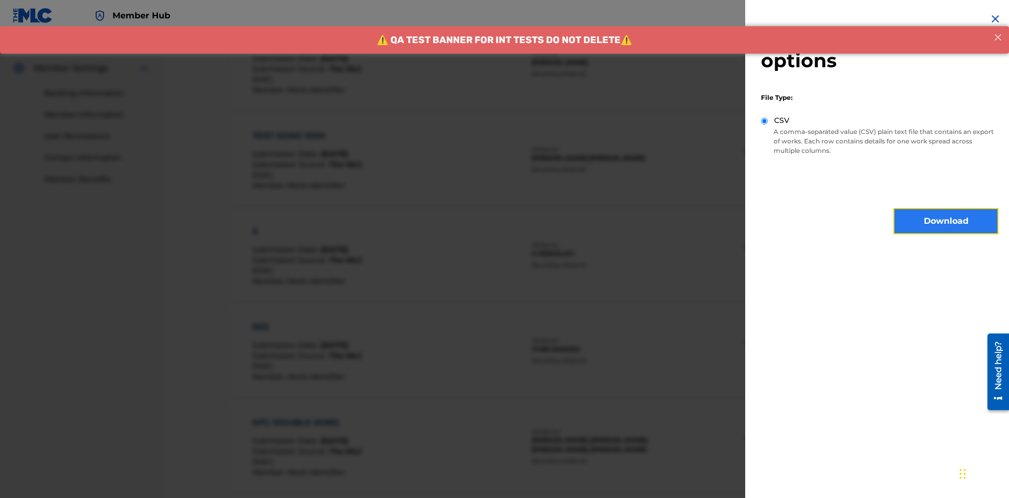
click at [946, 221] on button "Download" at bounding box center [945, 221] width 105 height 26
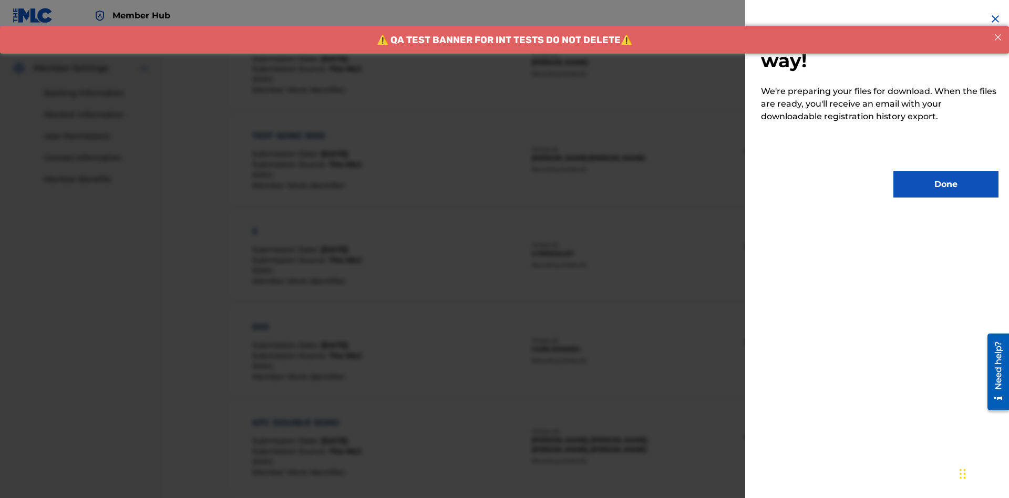
scroll to position [512, 0]
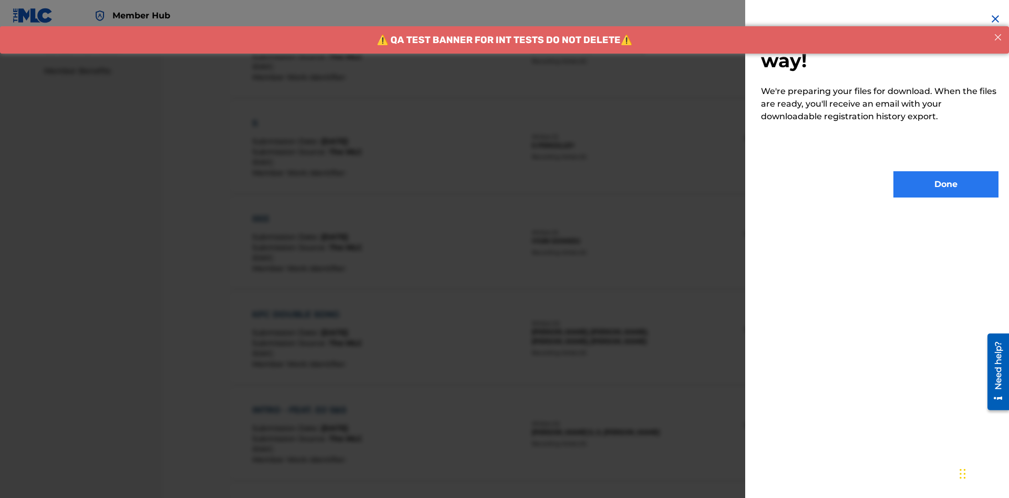
click at [946, 184] on button "Done" at bounding box center [945, 184] width 105 height 26
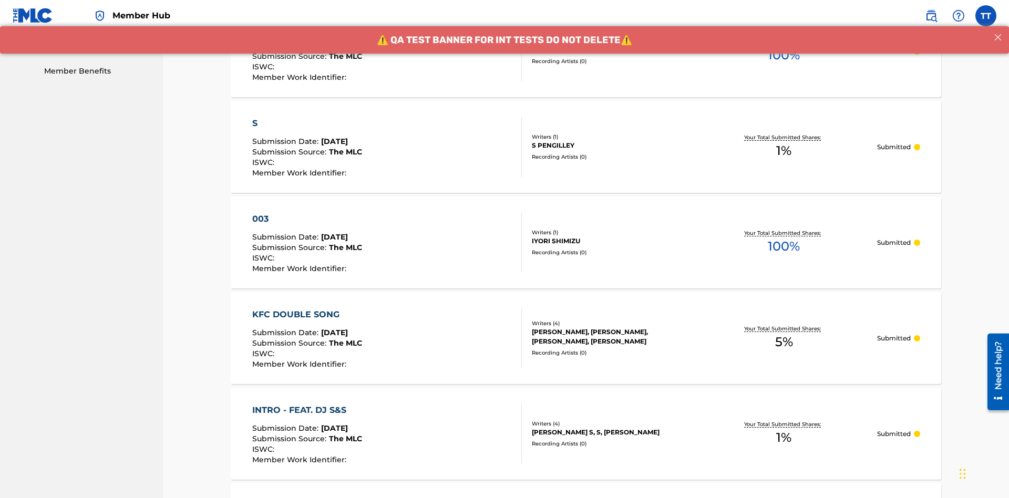
scroll to position [0, 0]
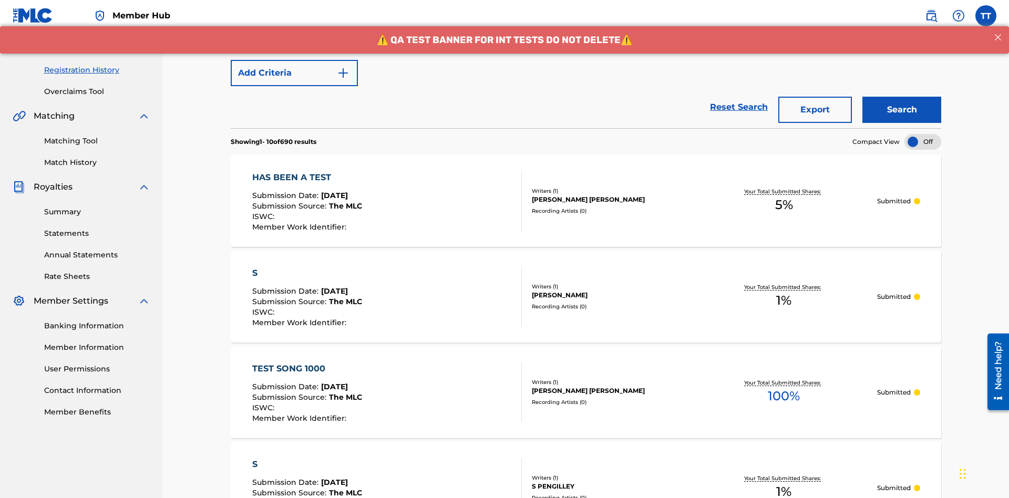
click at [309, 171] on div "HAS BEEN A TEST" at bounding box center [307, 177] width 110 height 13
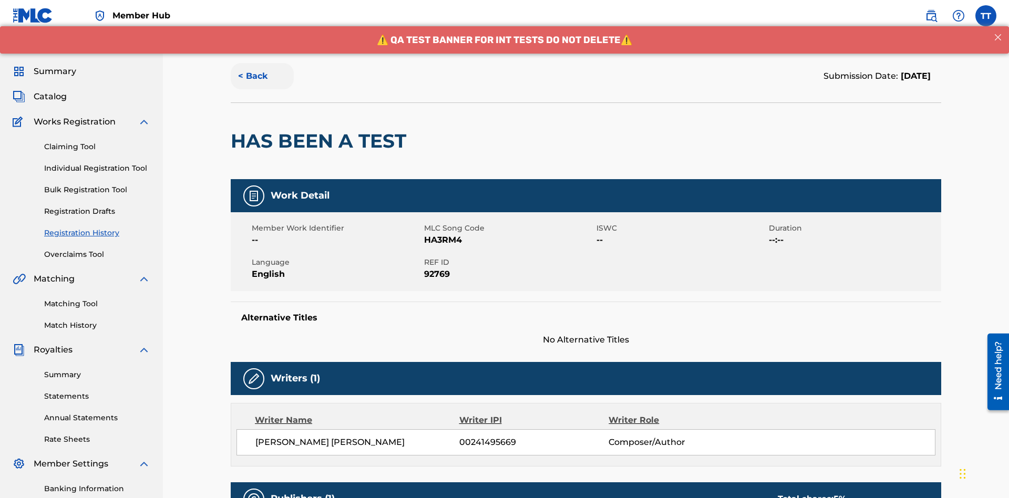
click at [262, 76] on button "< Back" at bounding box center [262, 76] width 63 height 26
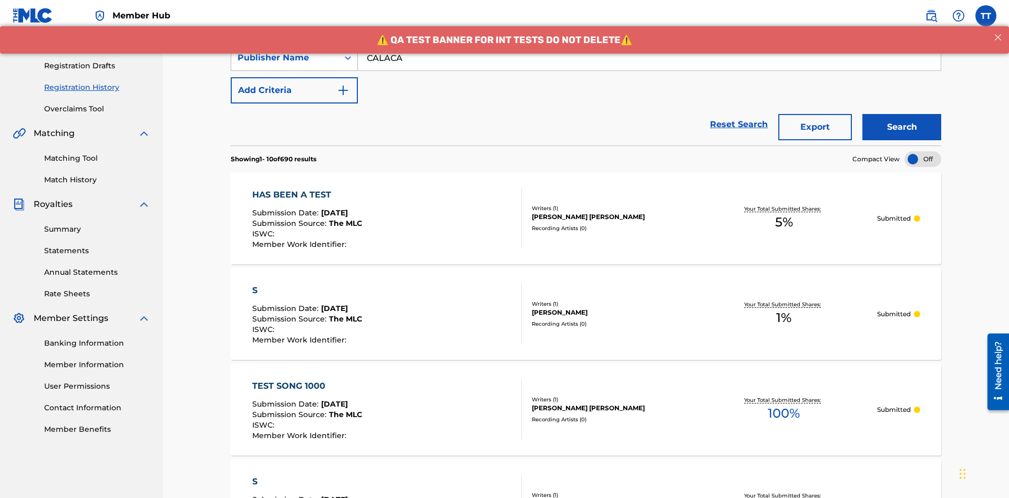
click at [285, 64] on div "Publisher Name" at bounding box center [284, 57] width 95 height 13
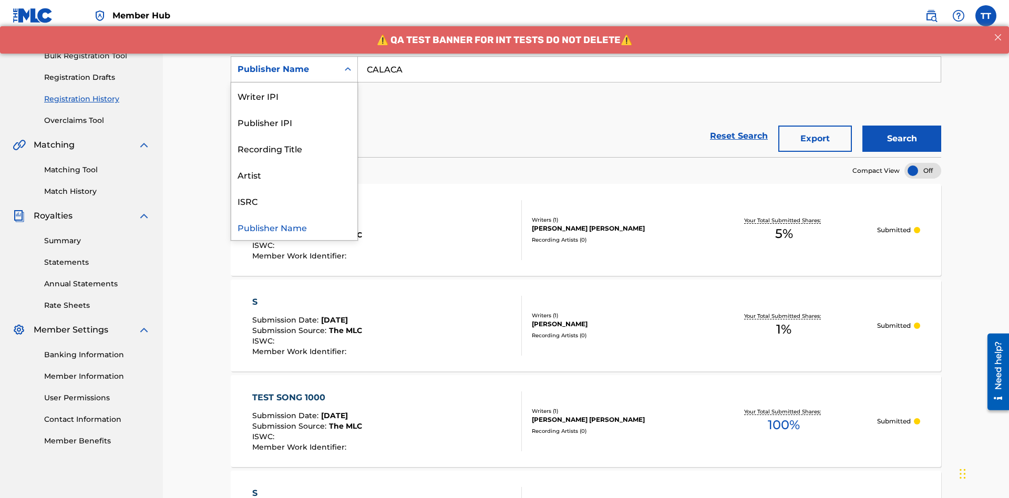
click at [294, 122] on div "Publisher IPI" at bounding box center [294, 122] width 126 height 26
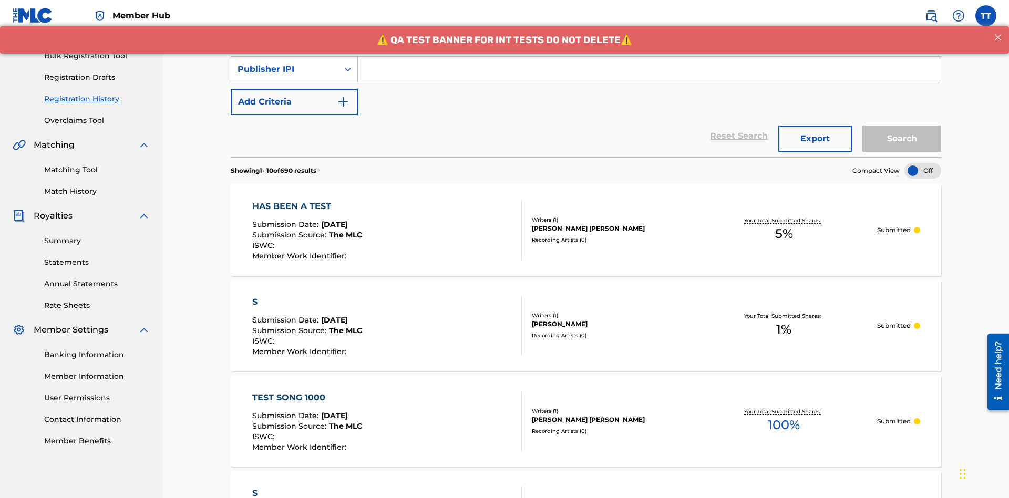
click at [649, 76] on input "Search Form" at bounding box center [649, 69] width 583 height 25
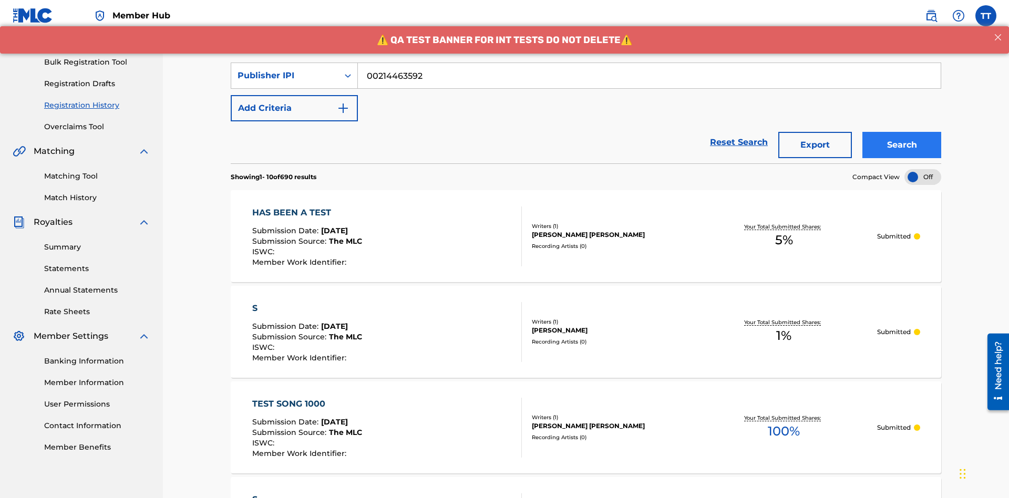
type input "00214463592"
click at [901, 132] on button "Search" at bounding box center [901, 145] width 79 height 26
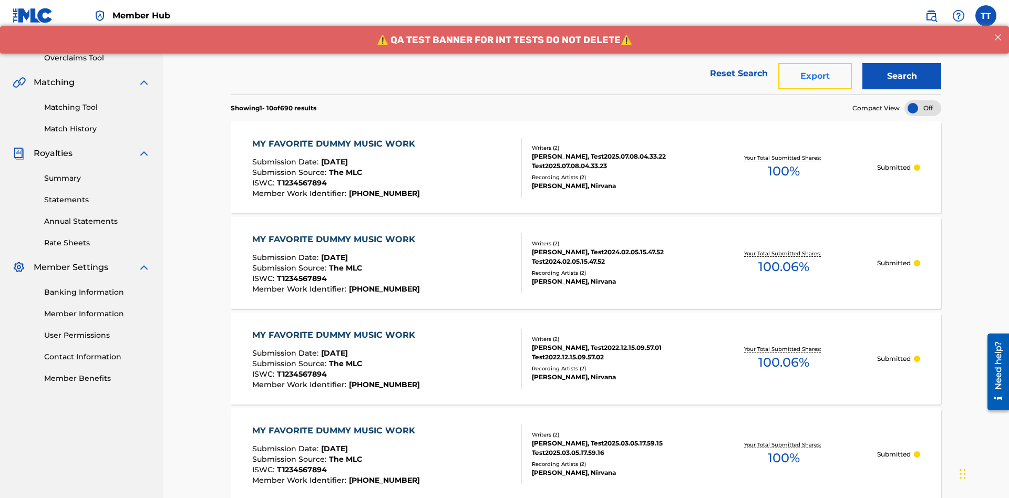
click at [815, 76] on button "Export" at bounding box center [815, 76] width 74 height 26
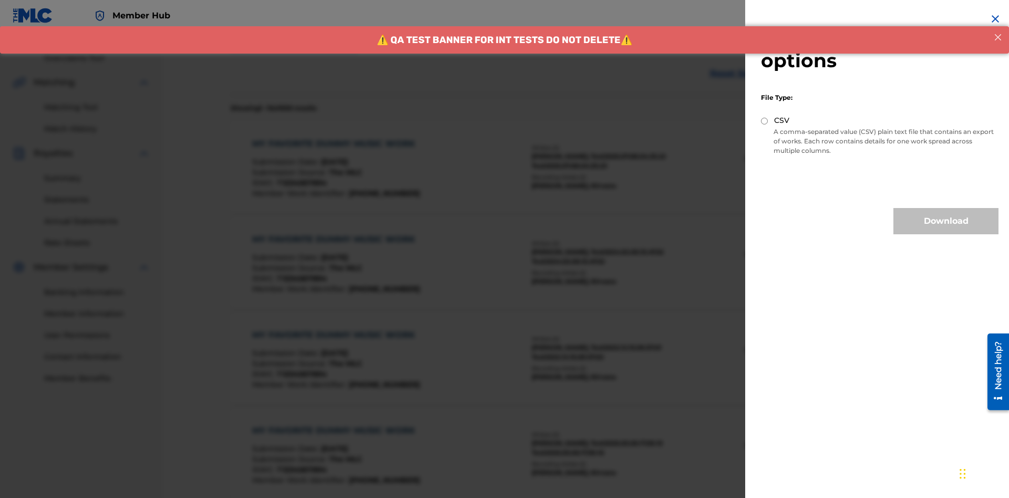
click at [764, 121] on input "CSV" at bounding box center [764, 121] width 7 height 7
radio input "true"
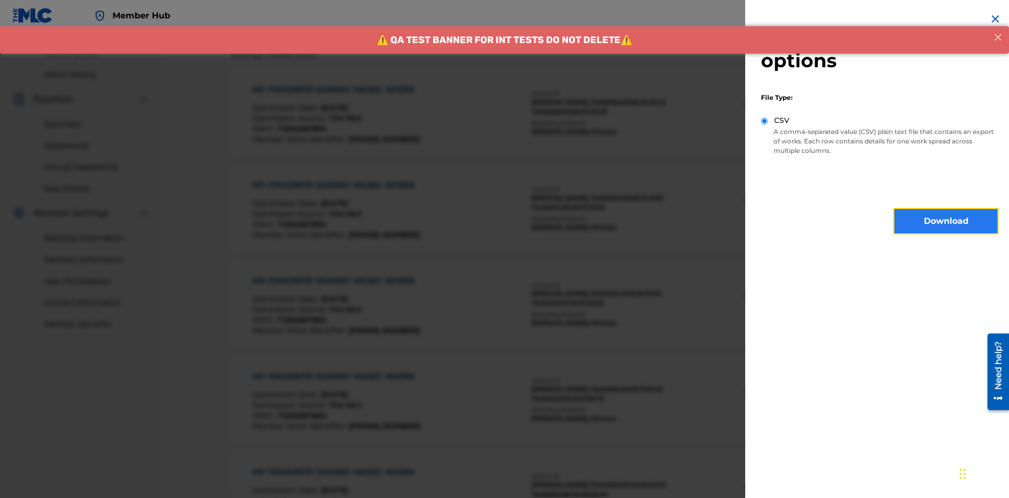
click at [946, 221] on button "Download" at bounding box center [945, 221] width 105 height 26
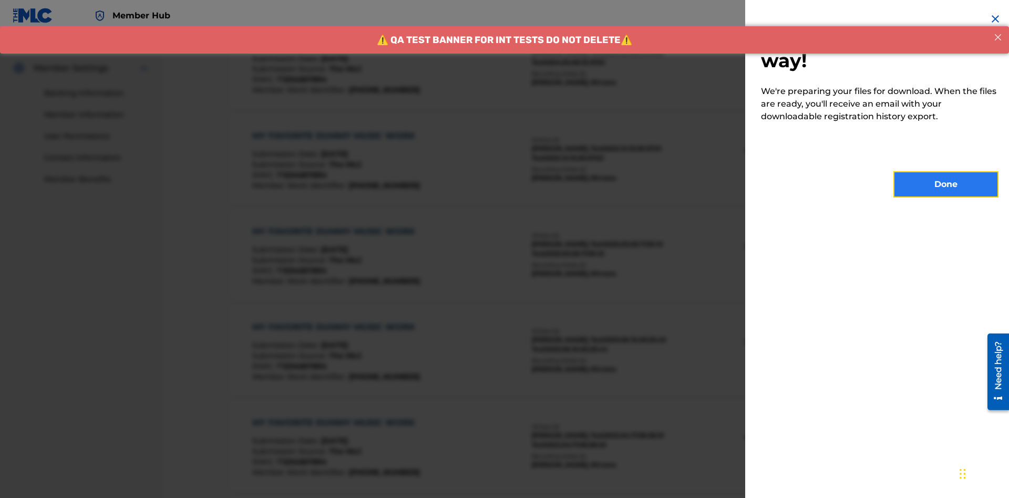
click at [946, 184] on button "Done" at bounding box center [945, 184] width 105 height 26
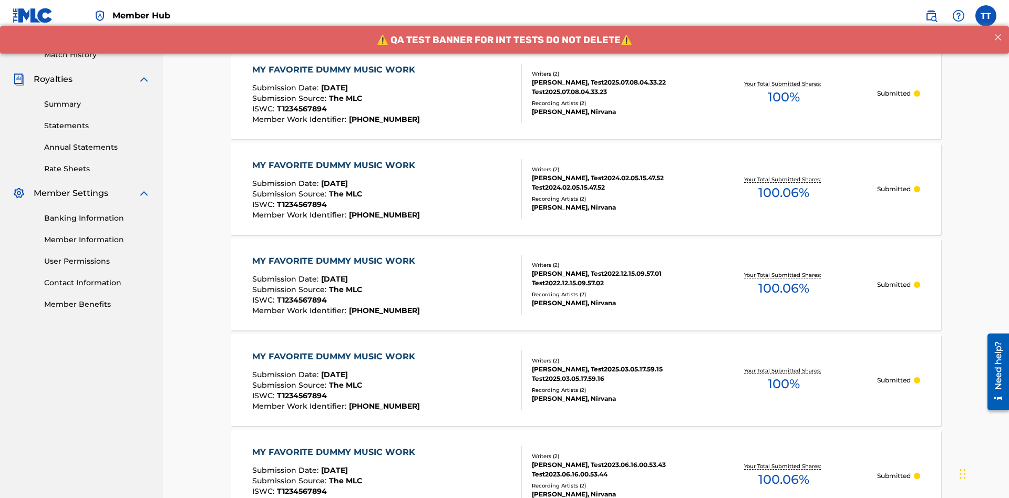
scroll to position [142, 0]
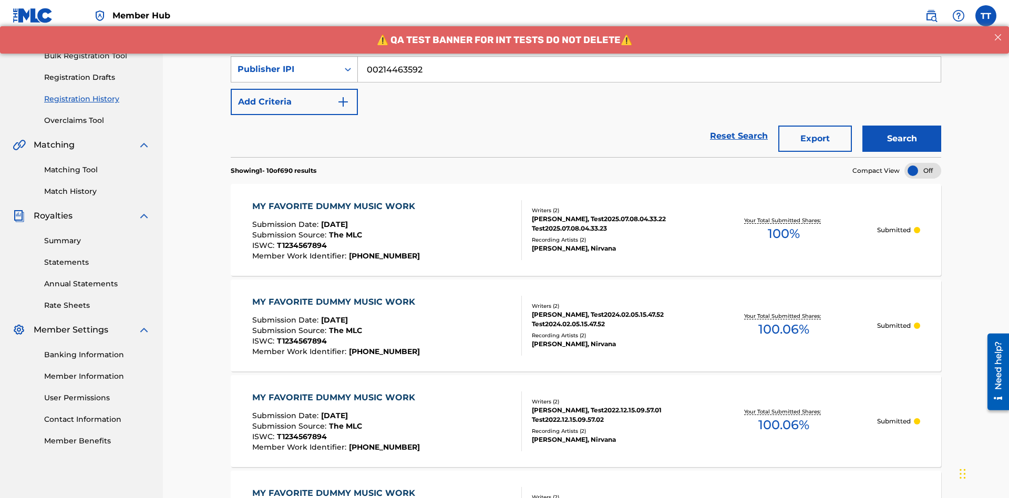
click at [285, 69] on div "Publisher IPI" at bounding box center [284, 69] width 95 height 13
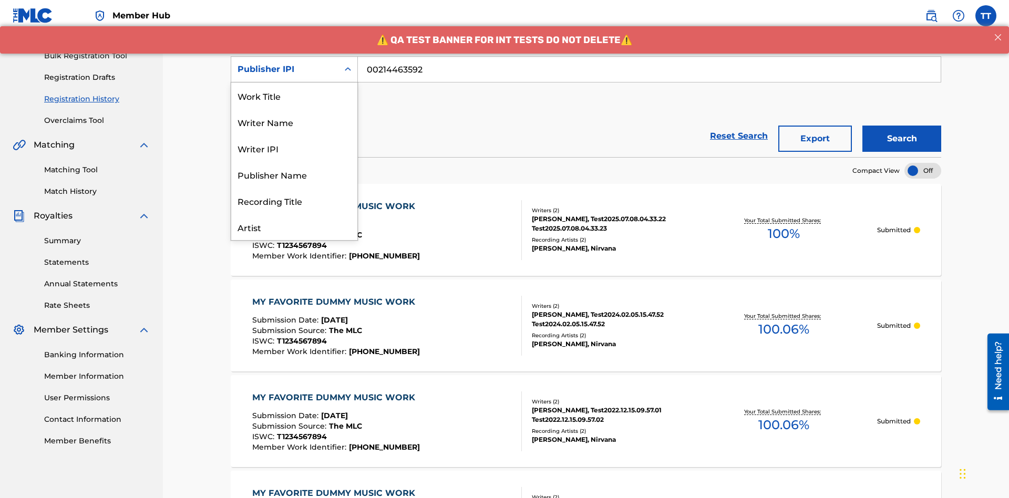
scroll to position [53, 0]
click at [294, 174] on div "Artist" at bounding box center [294, 174] width 126 height 26
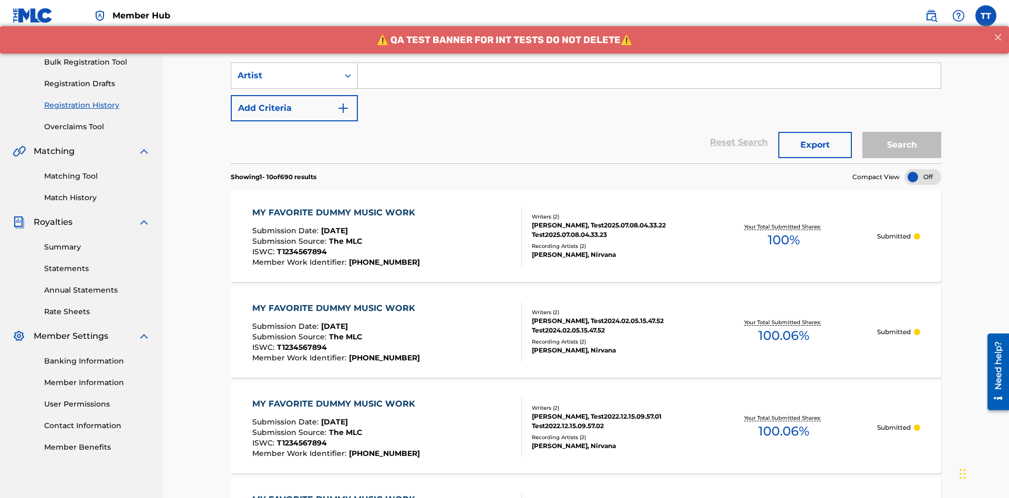
click at [649, 76] on input "Search Form" at bounding box center [649, 75] width 583 height 25
type input "[PERSON_NAME]"
click at [901, 132] on button "Search" at bounding box center [901, 145] width 79 height 26
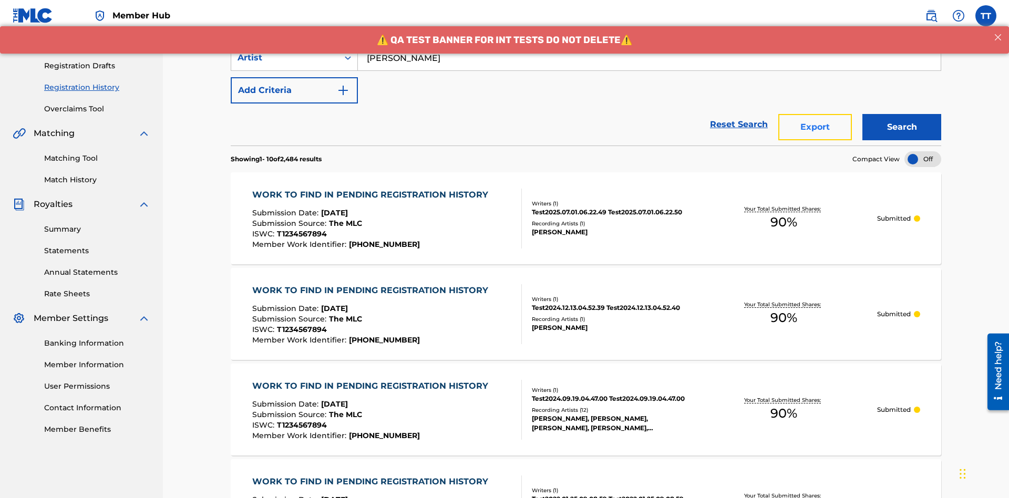
click at [815, 114] on button "Export" at bounding box center [815, 127] width 74 height 26
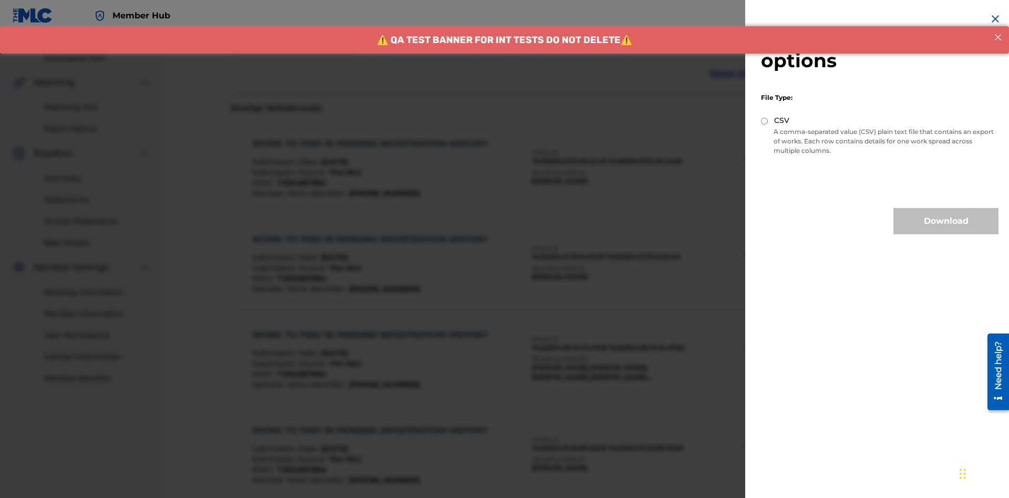
click at [764, 121] on input "CSV" at bounding box center [764, 121] width 7 height 7
radio input "true"
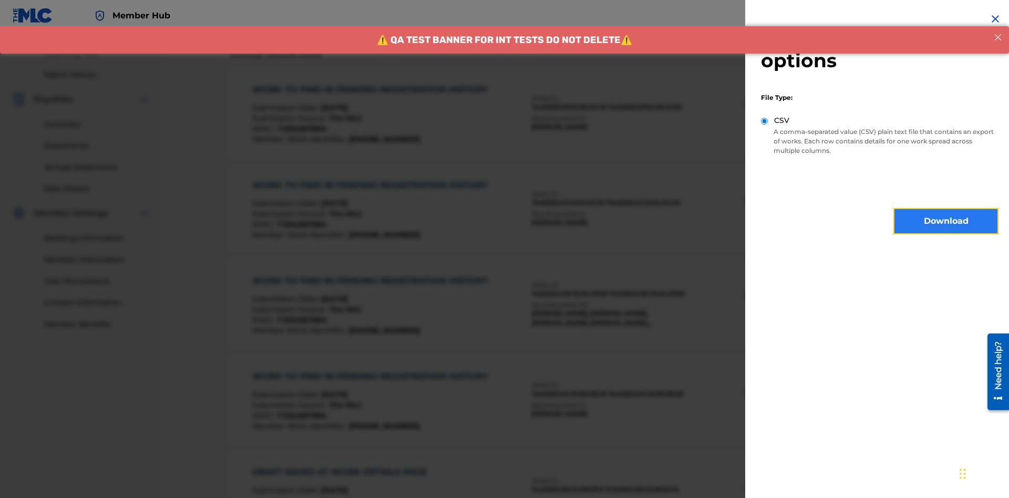
click at [946, 221] on button "Download" at bounding box center [945, 221] width 105 height 26
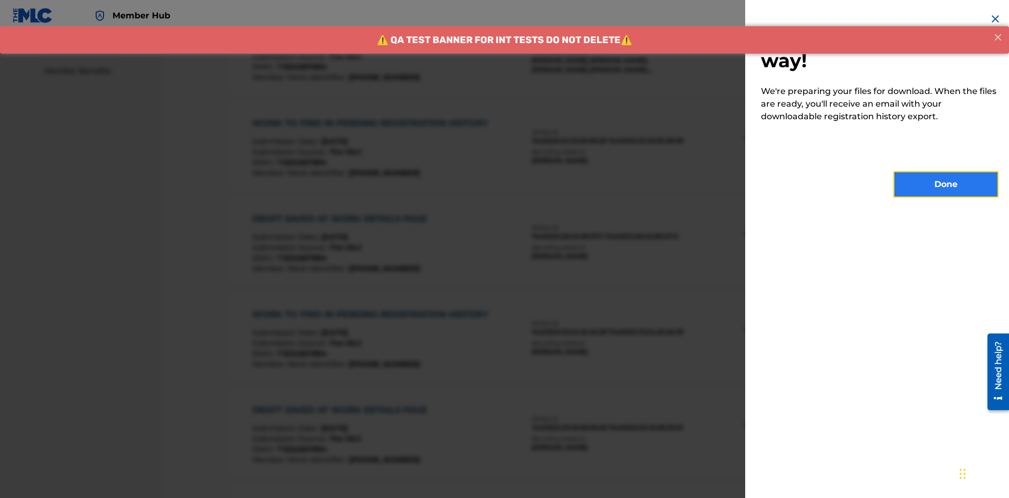
click at [946, 184] on button "Done" at bounding box center [945, 184] width 105 height 26
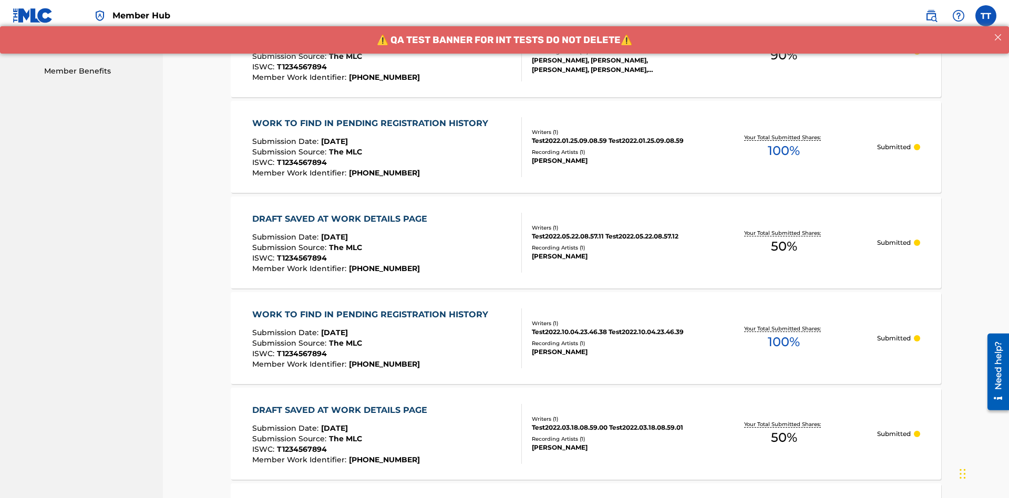
scroll to position [278, 0]
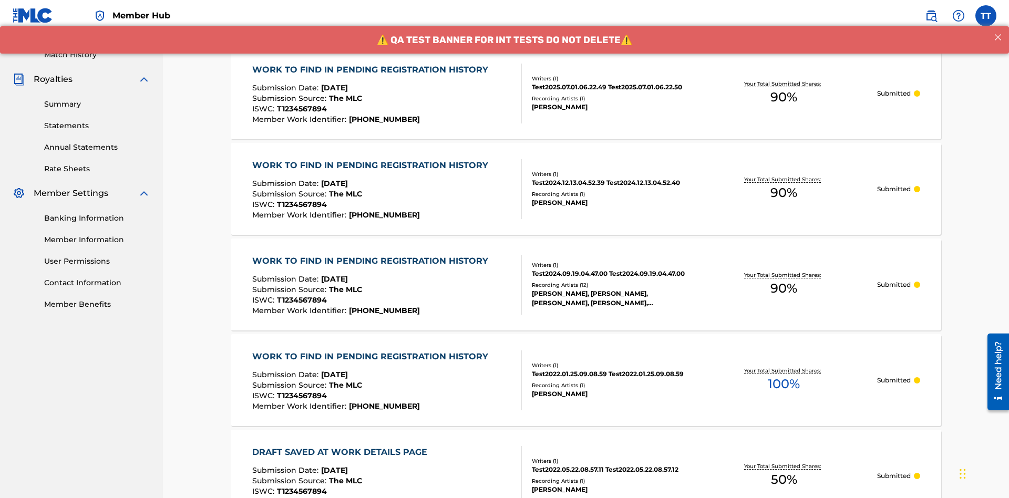
click at [371, 69] on div "WORK TO FIND IN PENDING REGISTRATION HISTORY" at bounding box center [372, 70] width 241 height 13
